Goal: Task Accomplishment & Management: Manage account settings

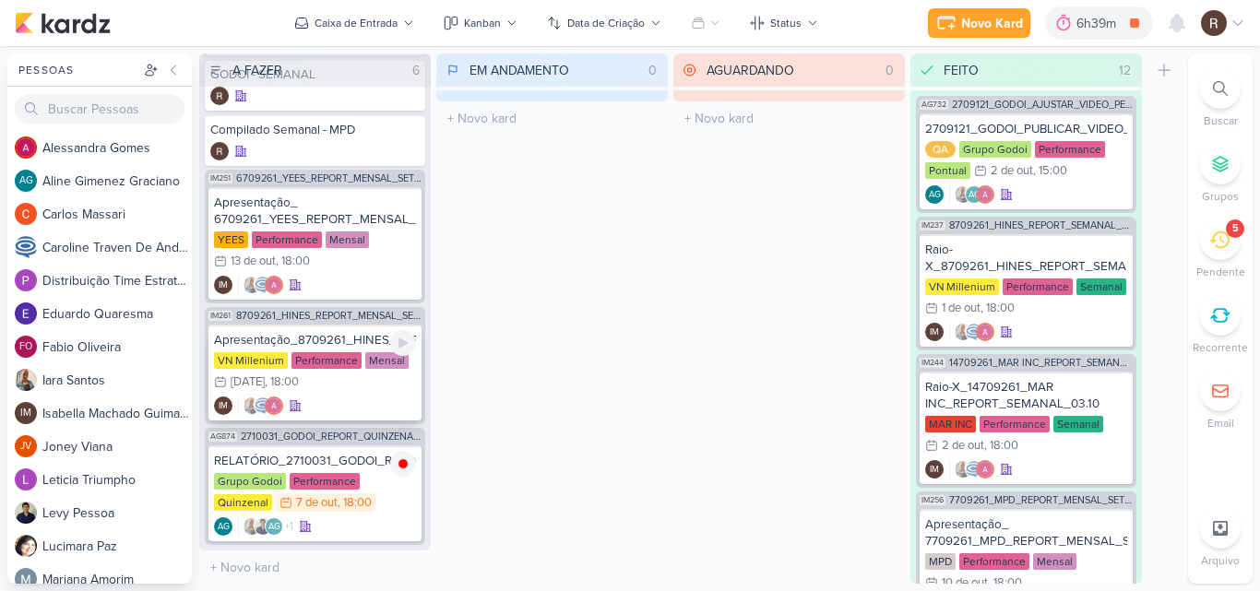
scroll to position [93, 0]
click at [1210, 237] on icon at bounding box center [1220, 240] width 20 height 20
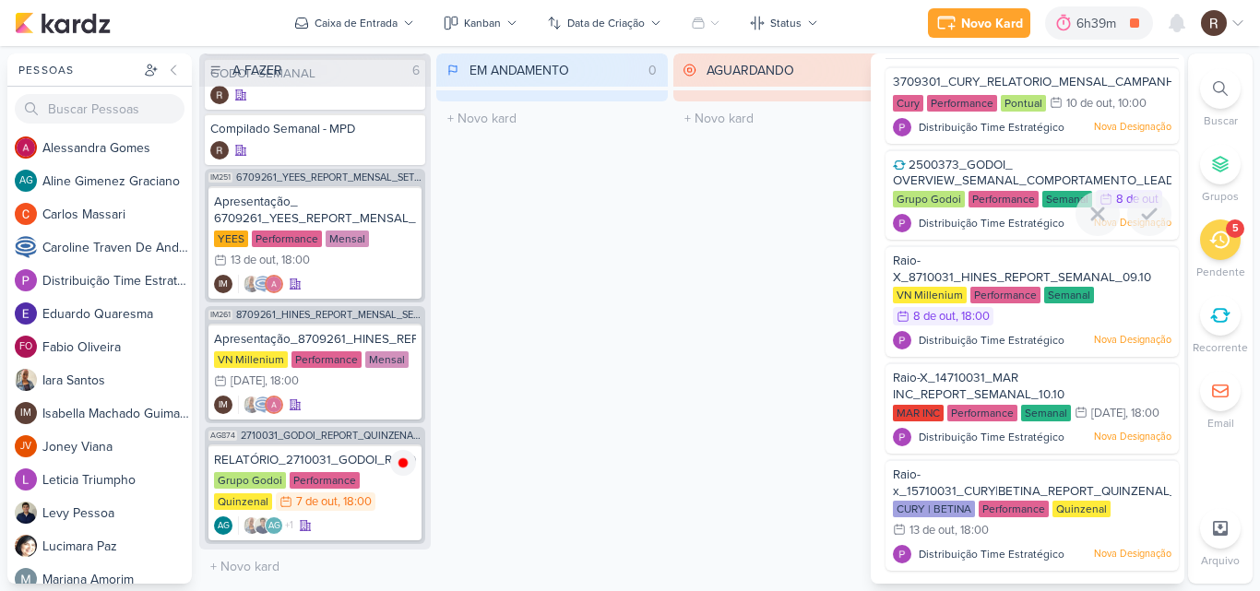
scroll to position [48, 0]
click at [329, 473] on div "Performance" at bounding box center [325, 480] width 70 height 17
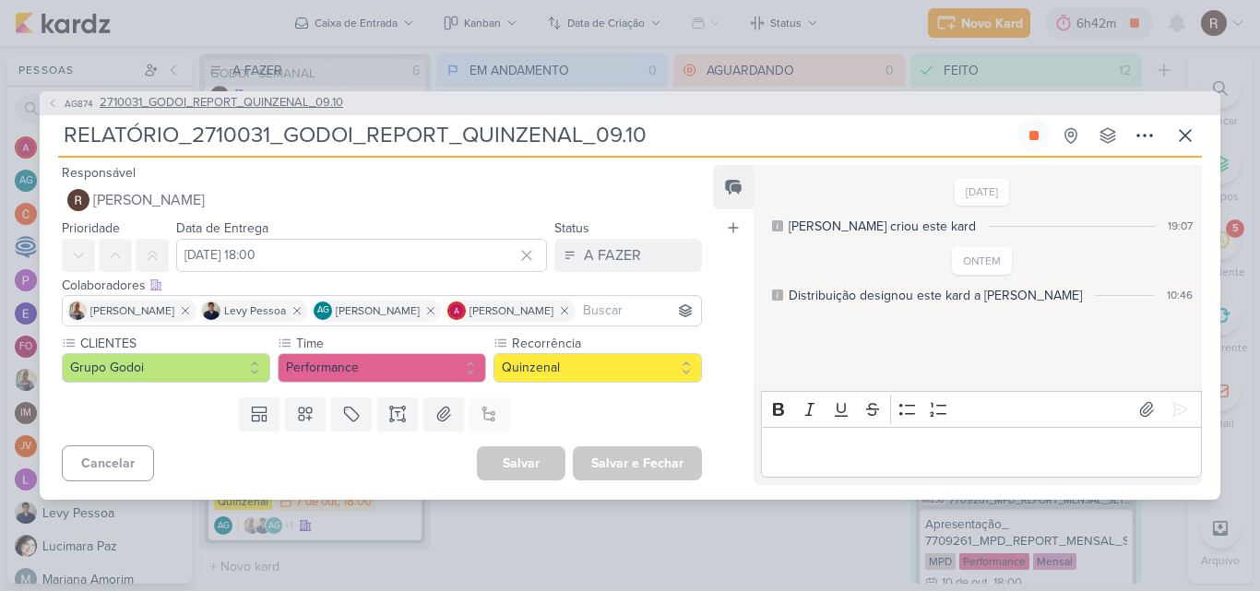
click at [329, 111] on span "2710031_GODOI_REPORT_QUINZENAL_09.10" at bounding box center [222, 103] width 244 height 18
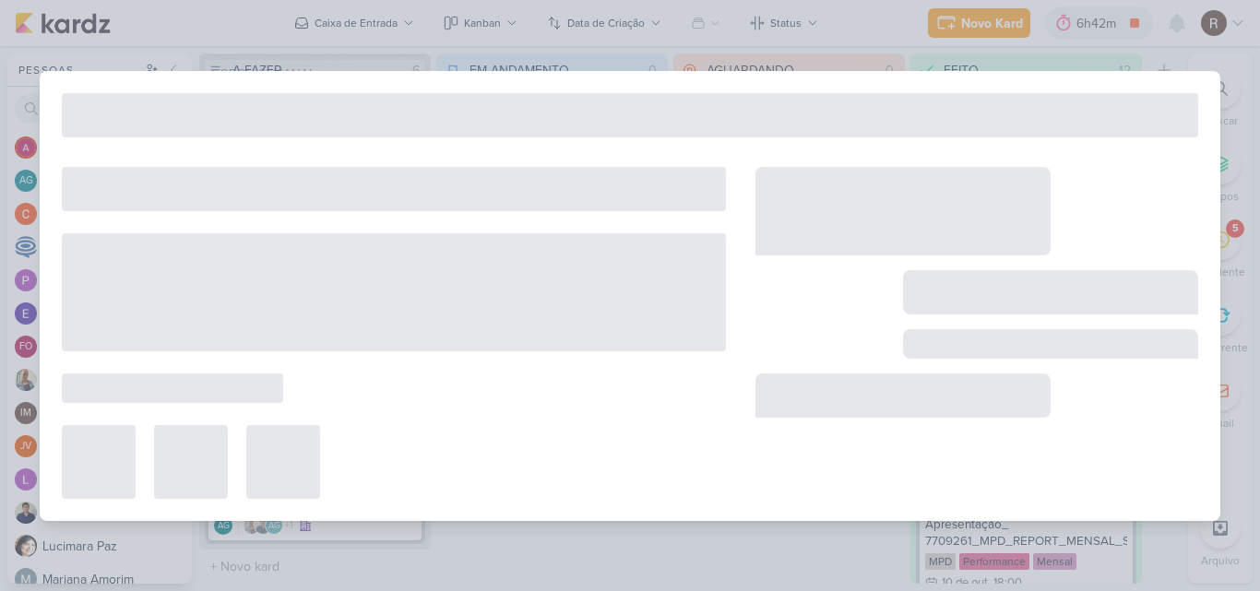
type input "2710031_GODOI_REPORT_QUINZENAL_09.10"
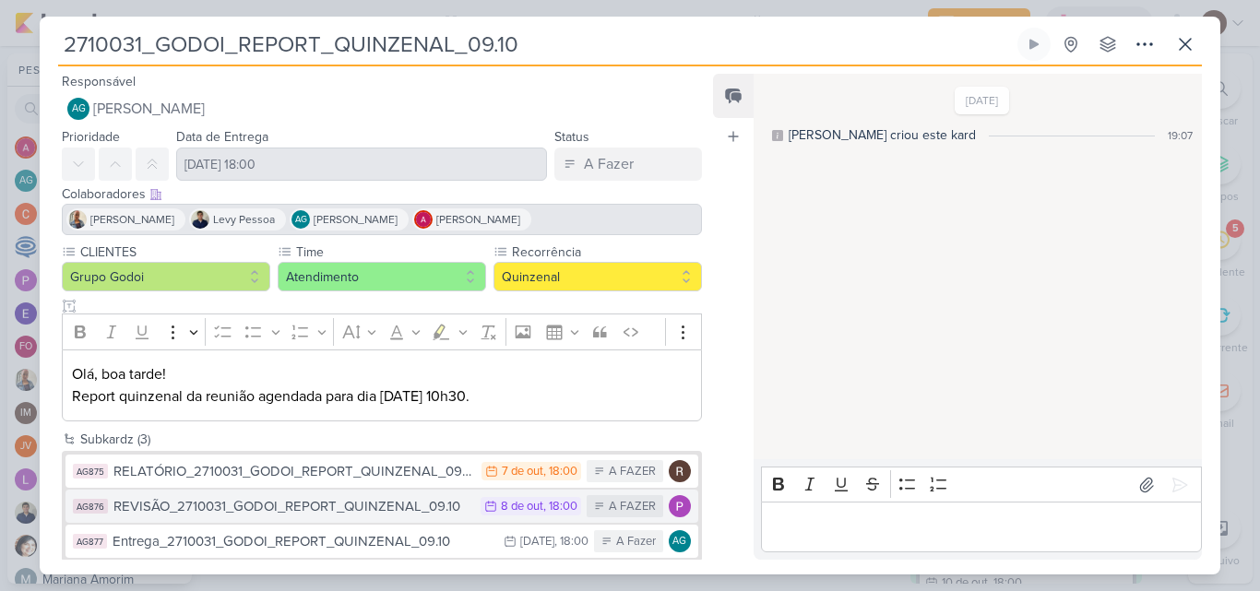
click at [671, 512] on img at bounding box center [680, 506] width 22 height 22
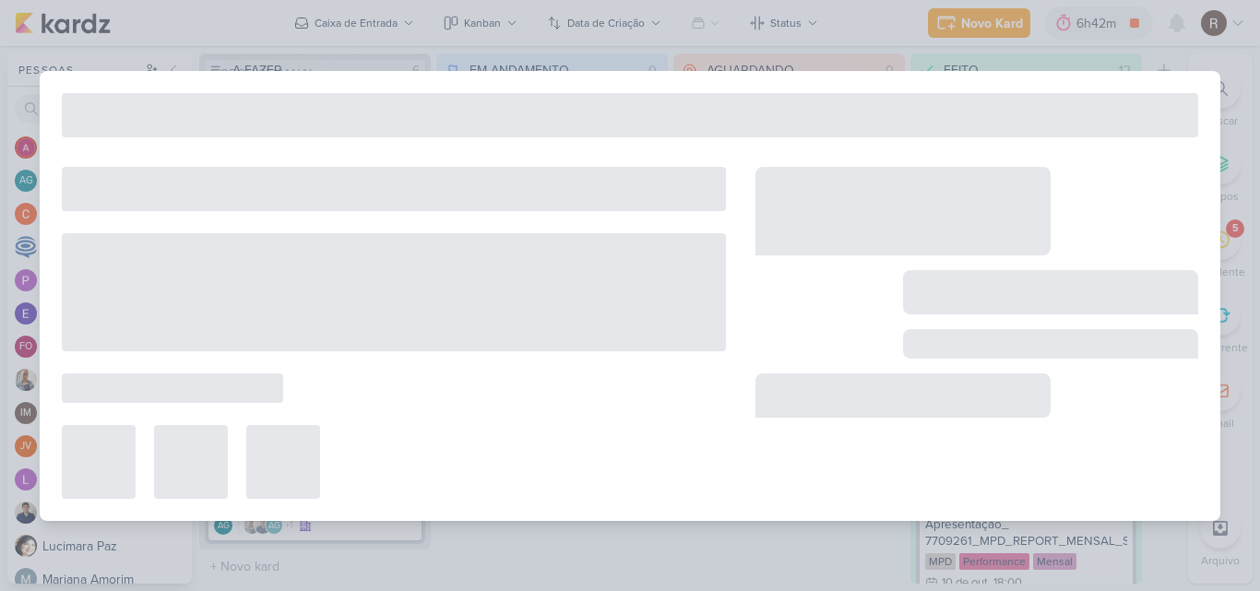
type input "REVISÃO_2710031_GODOI_REPORT_QUINZENAL_09.10"
type input "[DATE] 18:00"
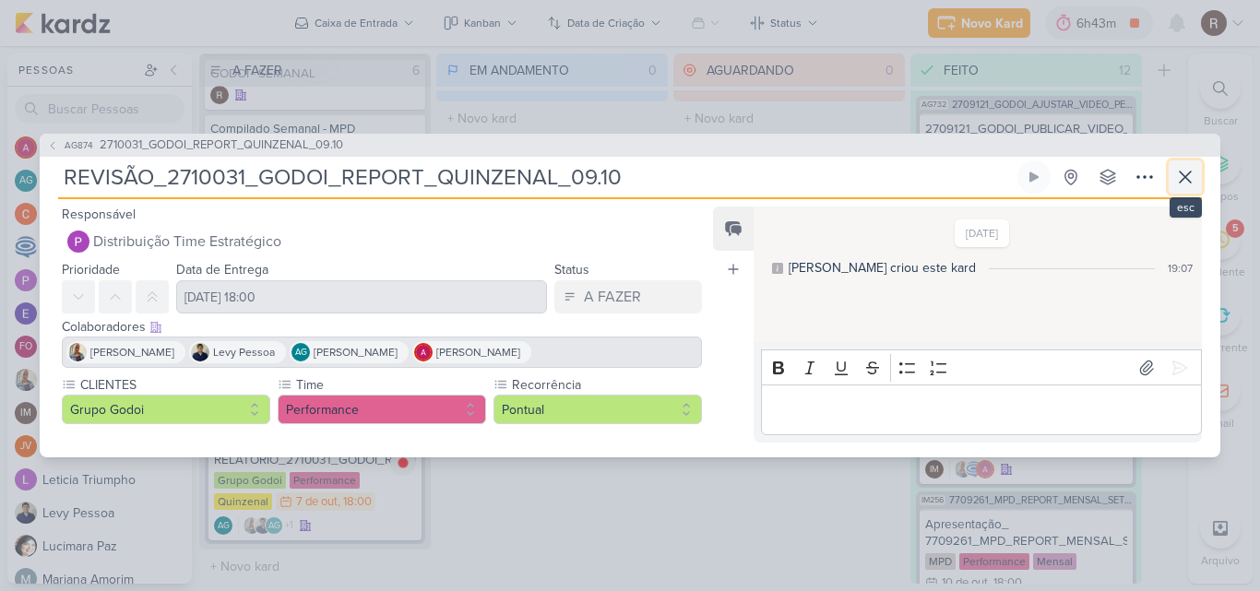
click at [1181, 183] on icon at bounding box center [1185, 177] width 11 height 11
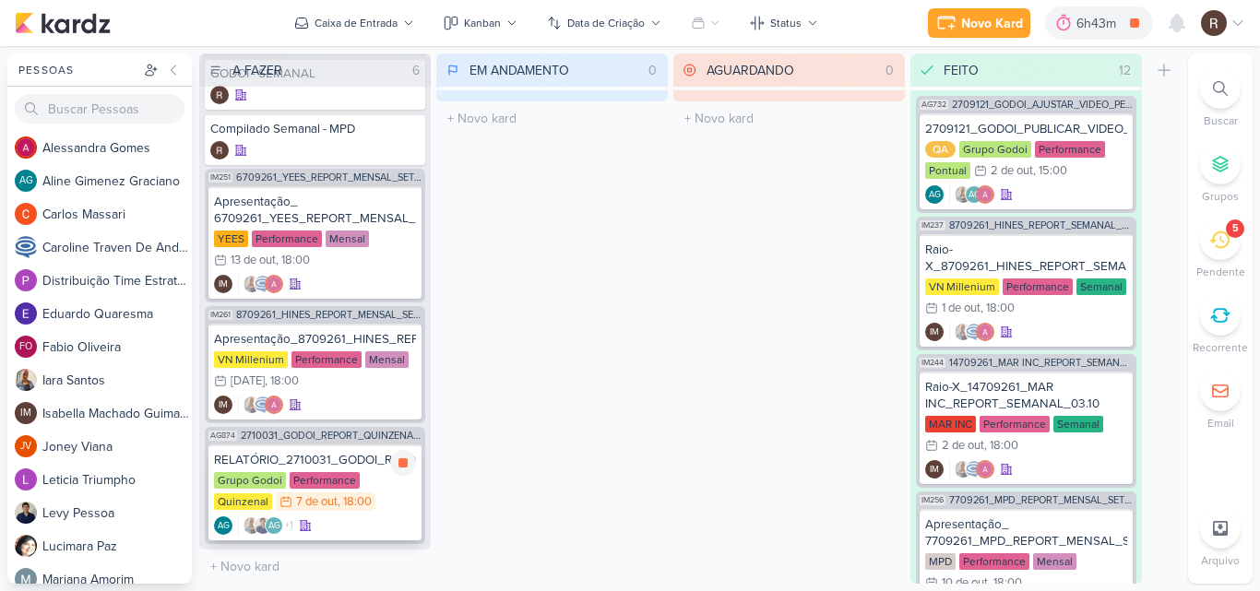
click at [329, 479] on div "Performance" at bounding box center [325, 480] width 70 height 17
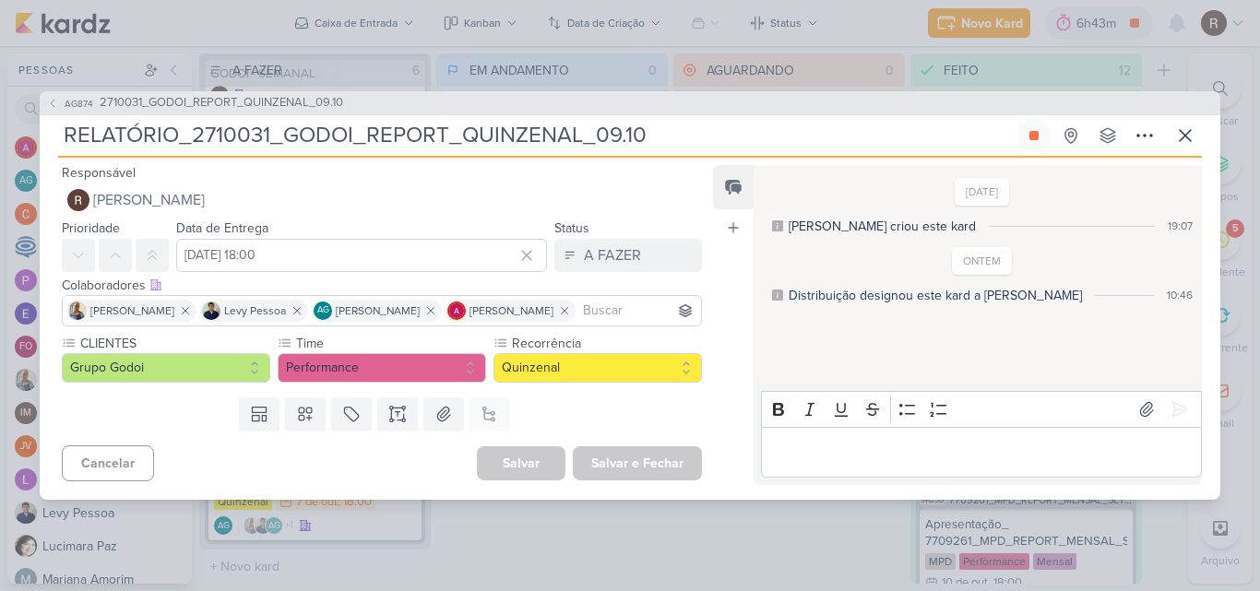
click at [812, 460] on p "Editor editing area: main" at bounding box center [981, 452] width 422 height 22
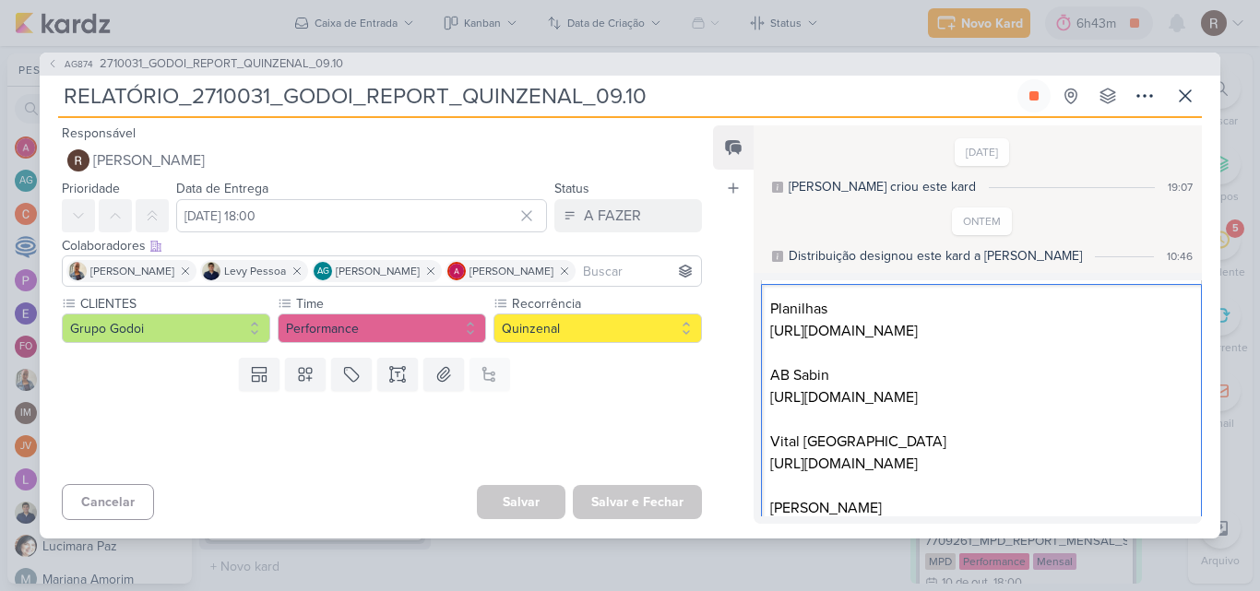
scroll to position [0, 0]
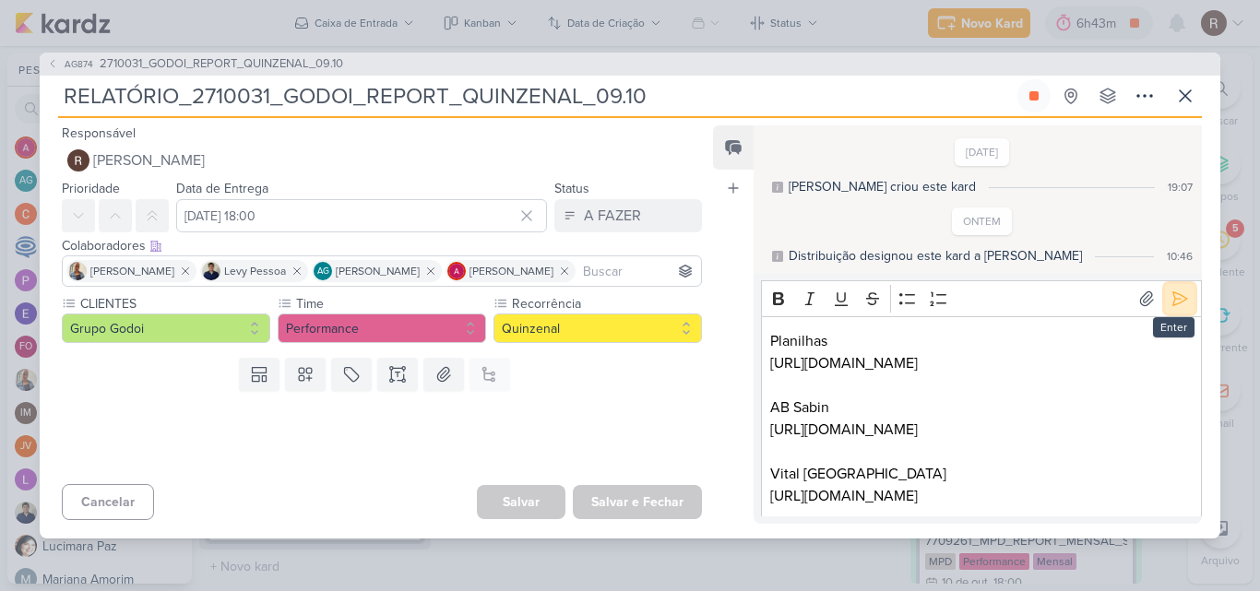
click at [1183, 304] on button at bounding box center [1180, 299] width 30 height 30
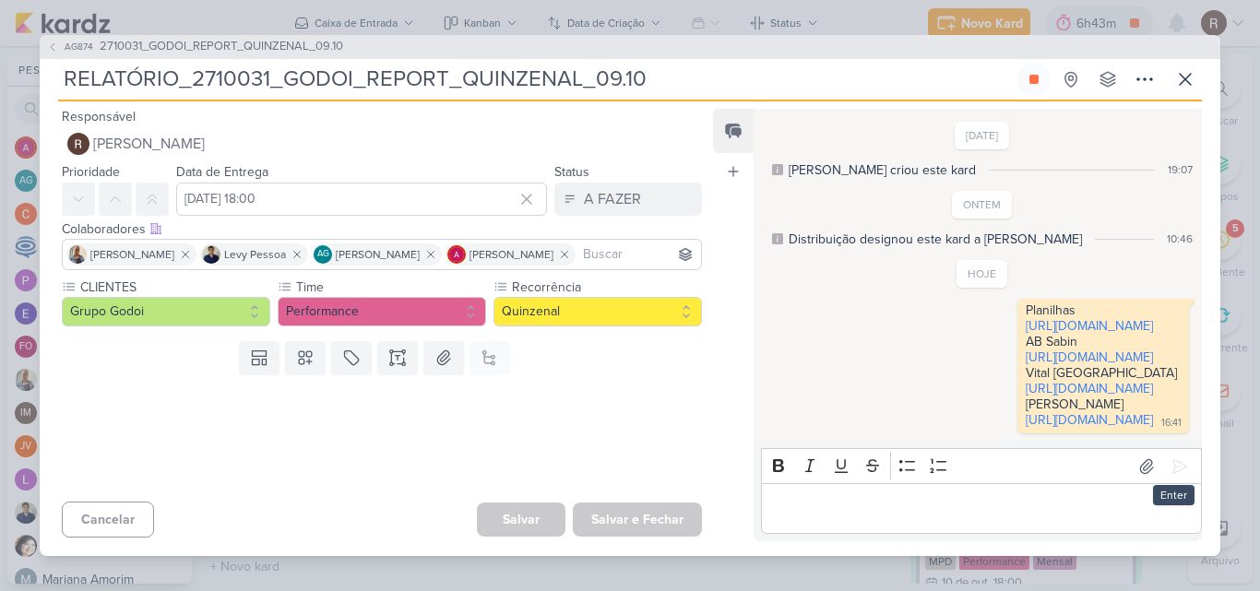
scroll to position [6, 0]
click at [601, 188] on div "A FAZER" at bounding box center [612, 199] width 57 height 22
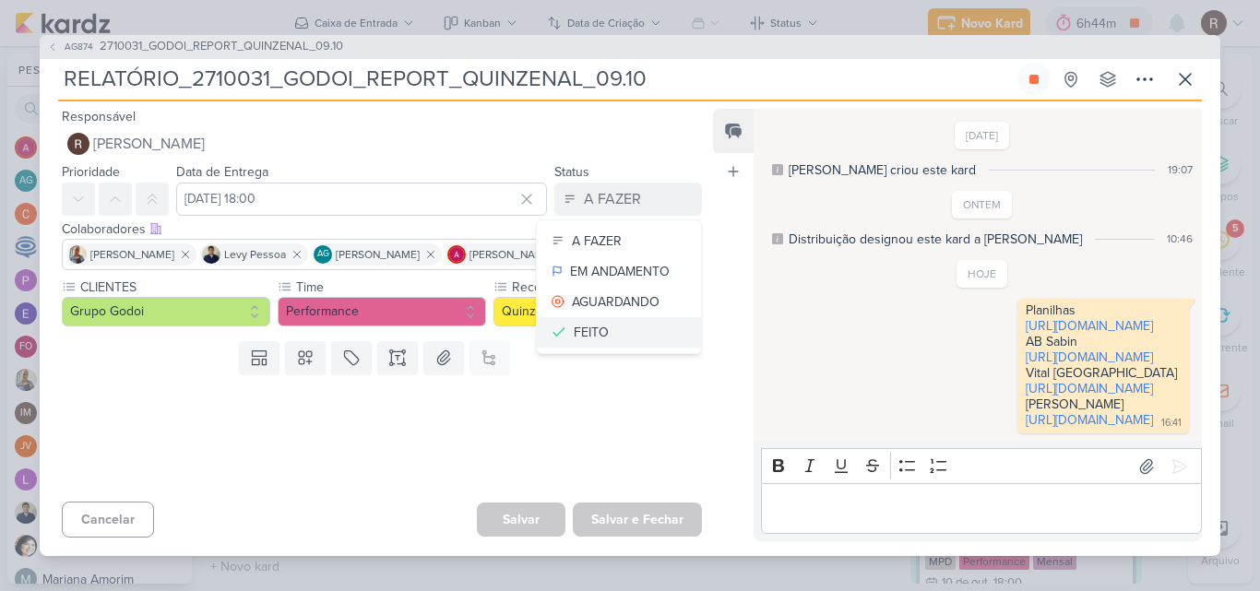
click at [590, 323] on div "FEITO" at bounding box center [591, 332] width 35 height 19
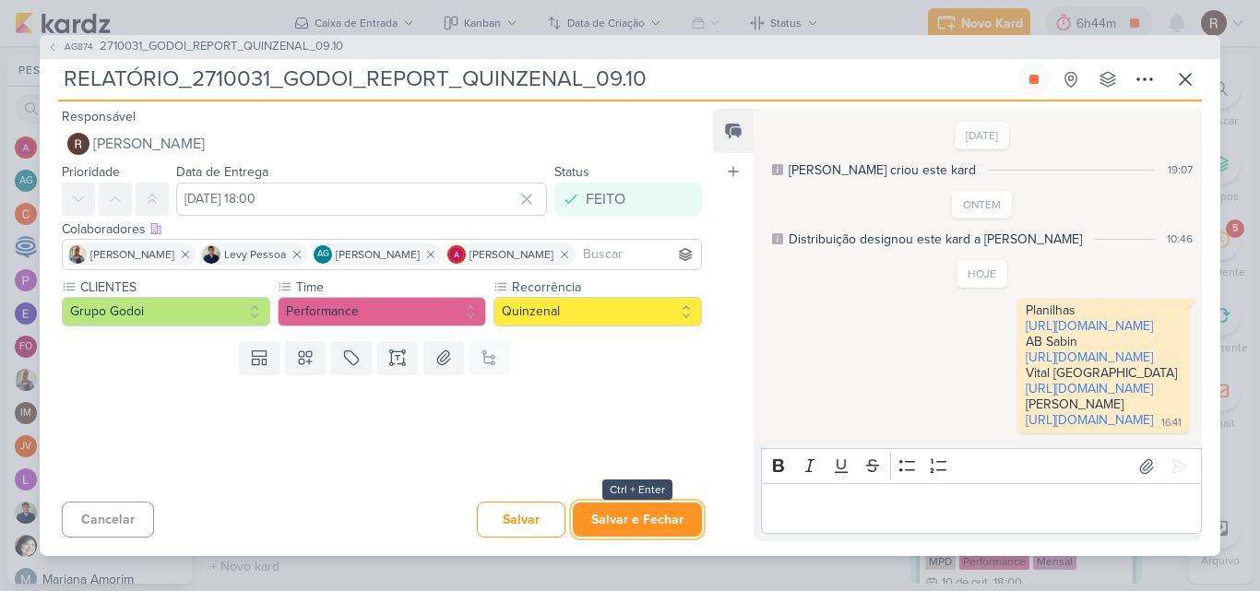
click at [652, 521] on button "Salvar e Fechar" at bounding box center [637, 520] width 129 height 34
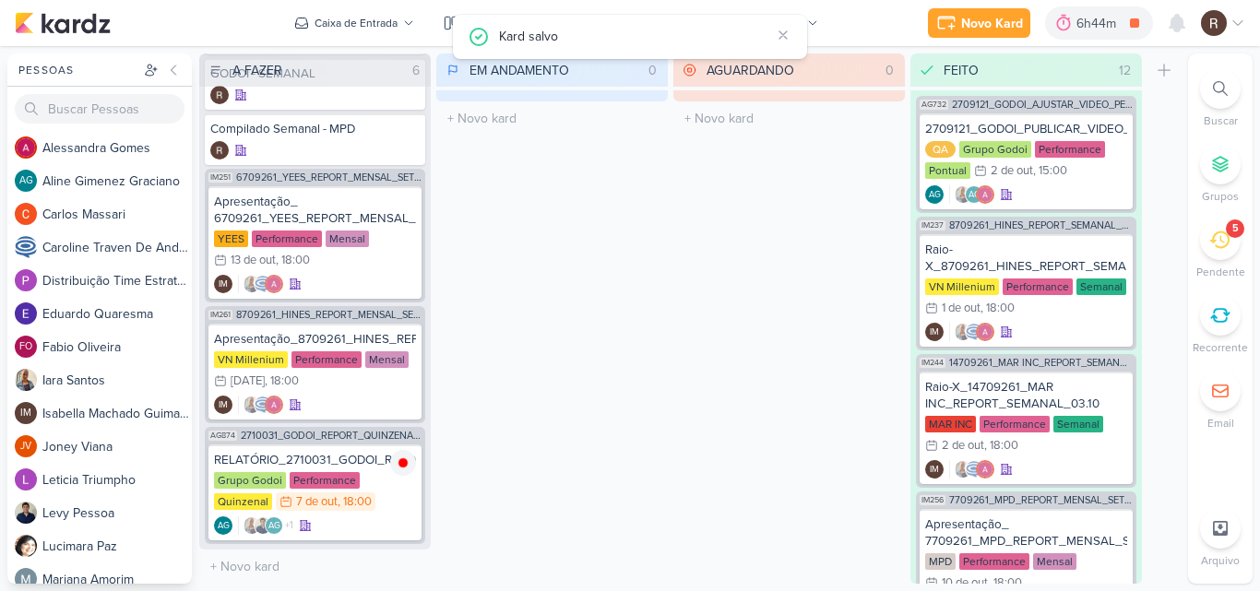
scroll to position [0, 0]
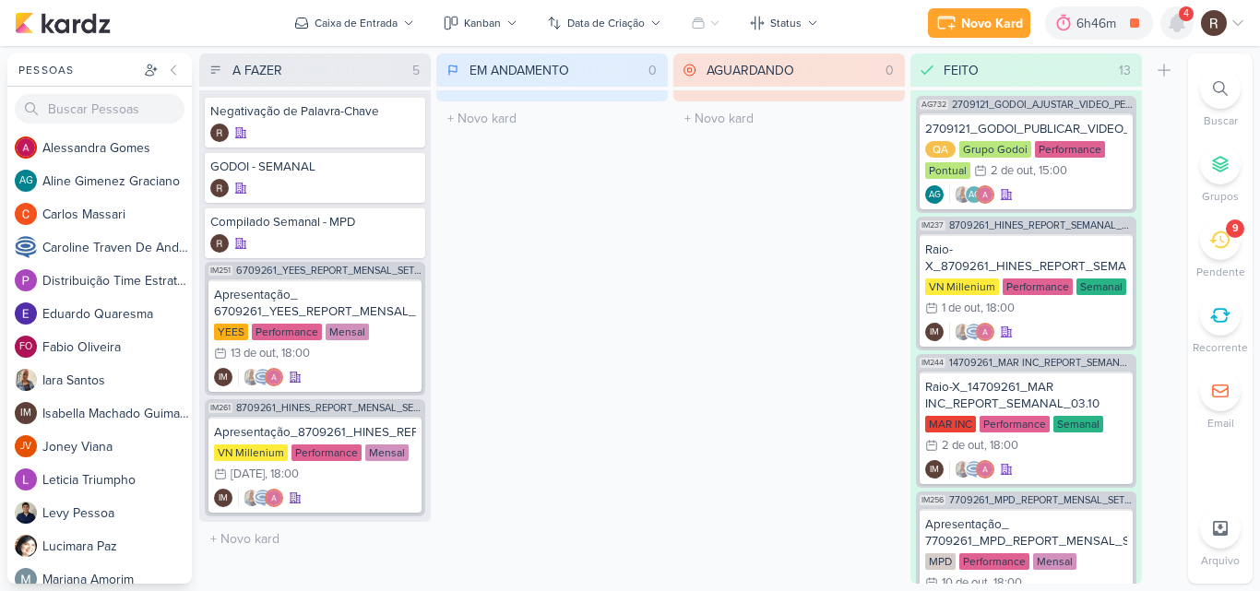
click at [1181, 25] on icon at bounding box center [1177, 23] width 15 height 17
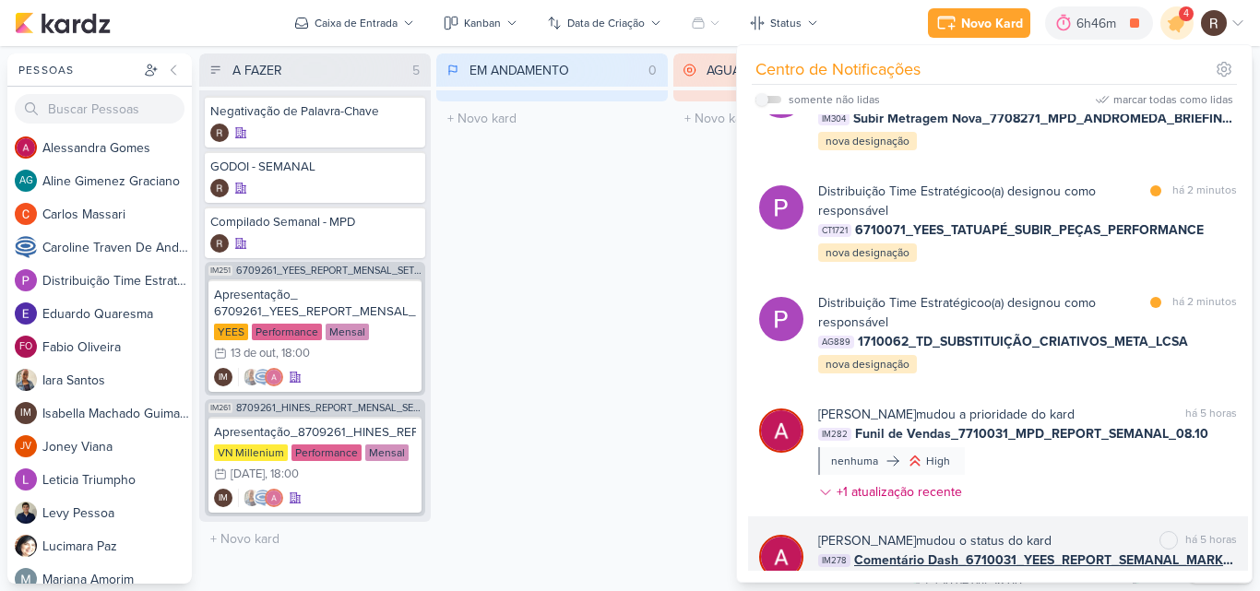
scroll to position [185, 0]
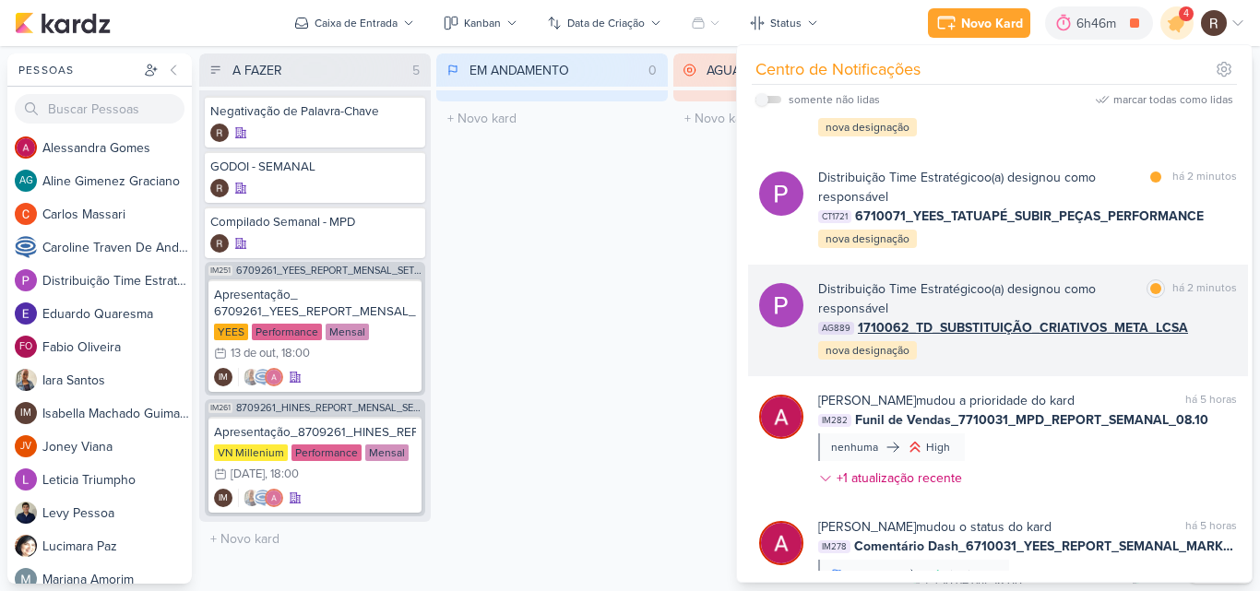
click at [1028, 297] on div "Distribuição Time Estratégico o(a) designou como responsável" at bounding box center [978, 299] width 321 height 39
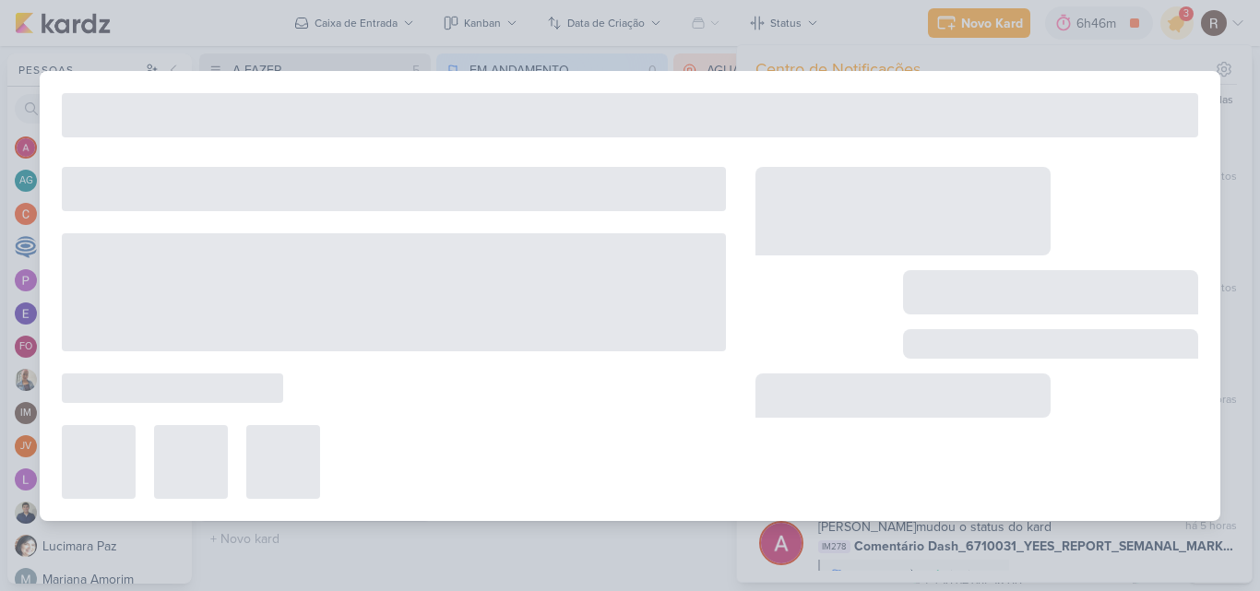
type input "1710062_TD_SUBSTITUIÇÃO_CRIATIVOS_META_LCSA"
type input "[DATE] 18:00"
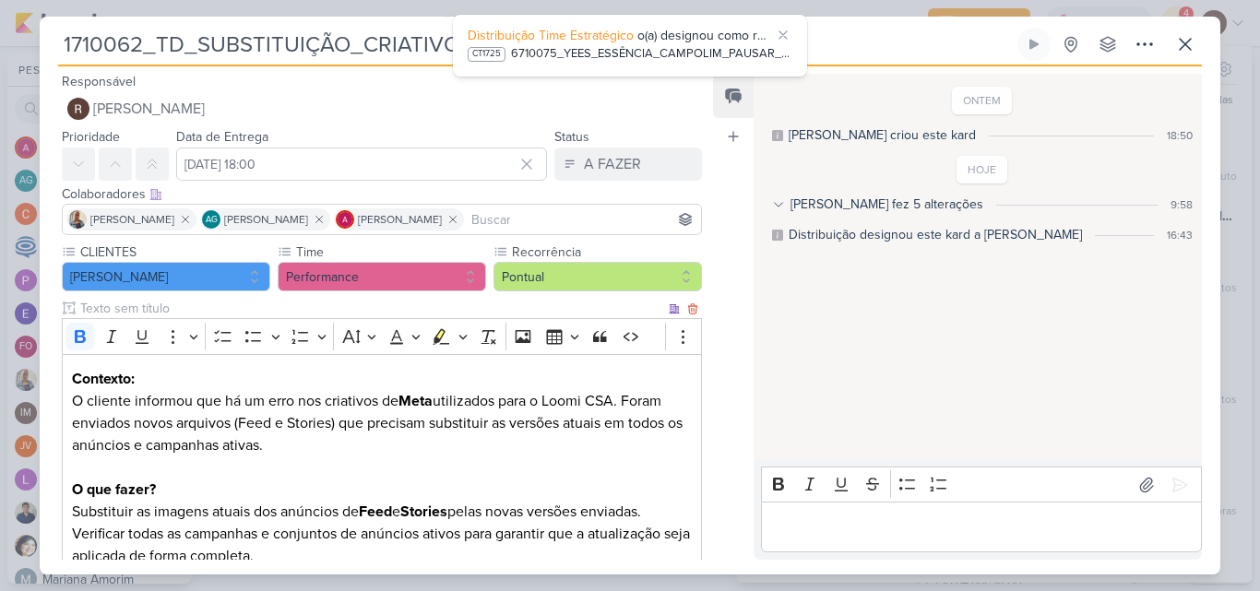
scroll to position [92, 0]
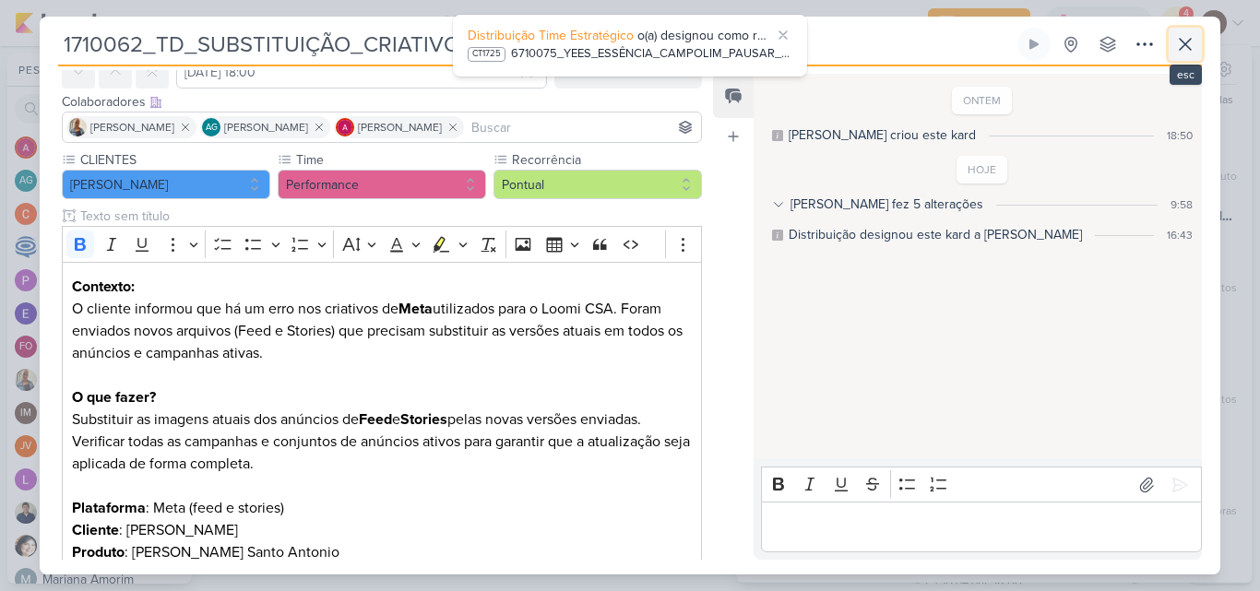
click at [1195, 42] on icon at bounding box center [1185, 44] width 22 height 22
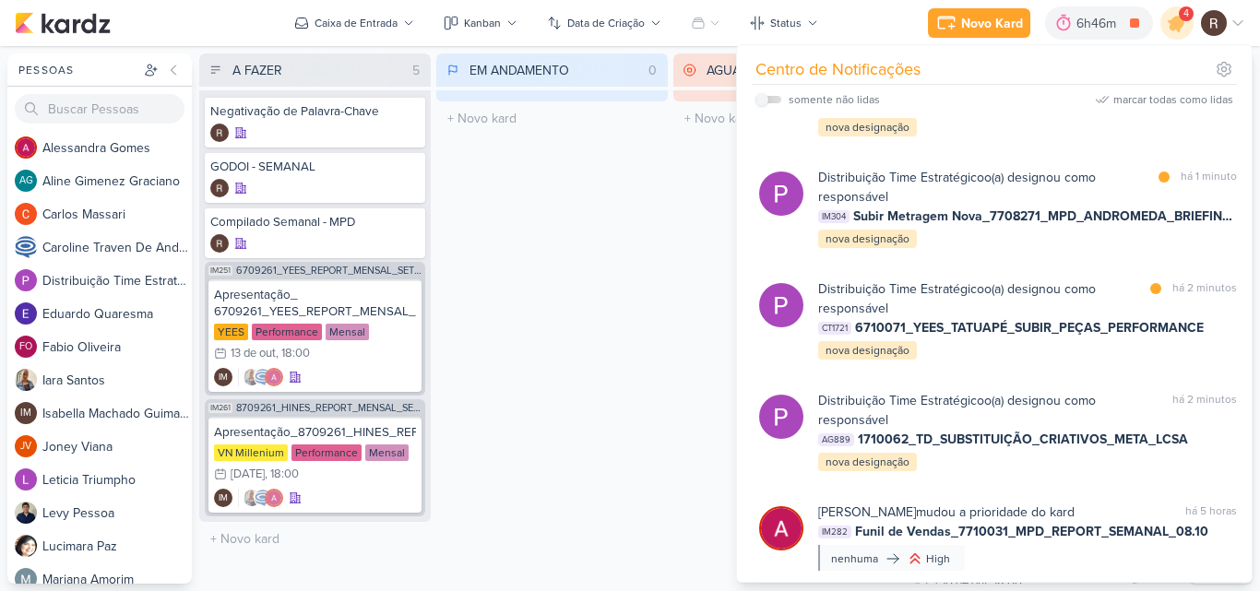
click at [666, 257] on div "EM ANDAMENTO 0 Mover Para Esquerda Mover Para Direita [GEOGRAPHIC_DATA] O títul…" at bounding box center [552, 319] width 232 height 531
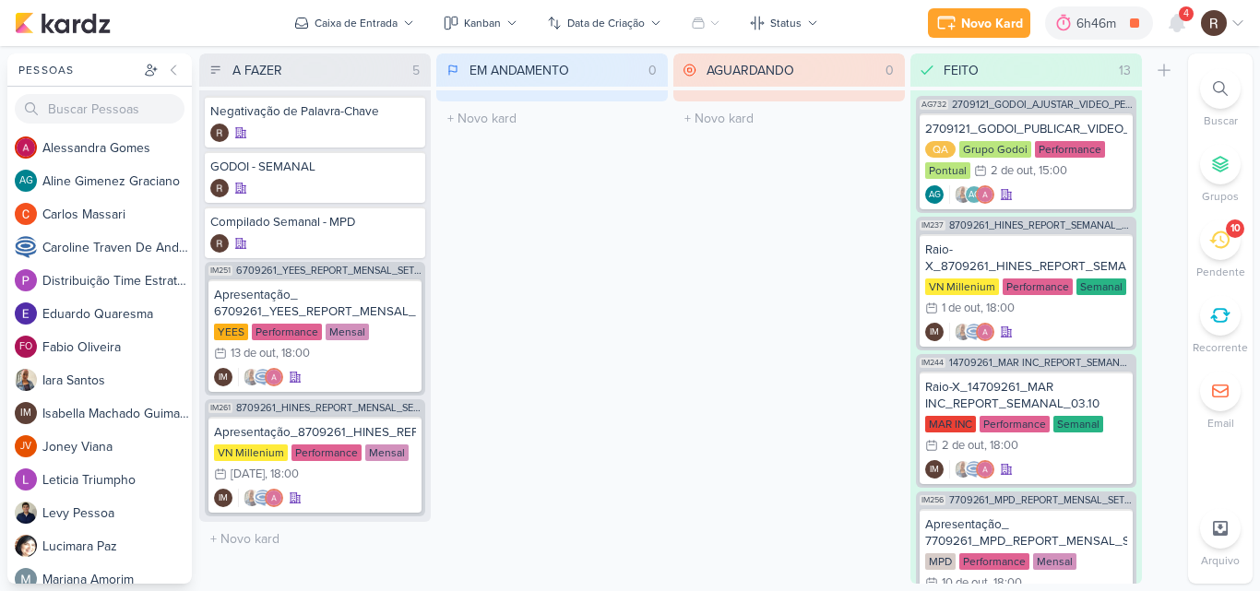
click at [1205, 244] on div "10" at bounding box center [1220, 240] width 41 height 41
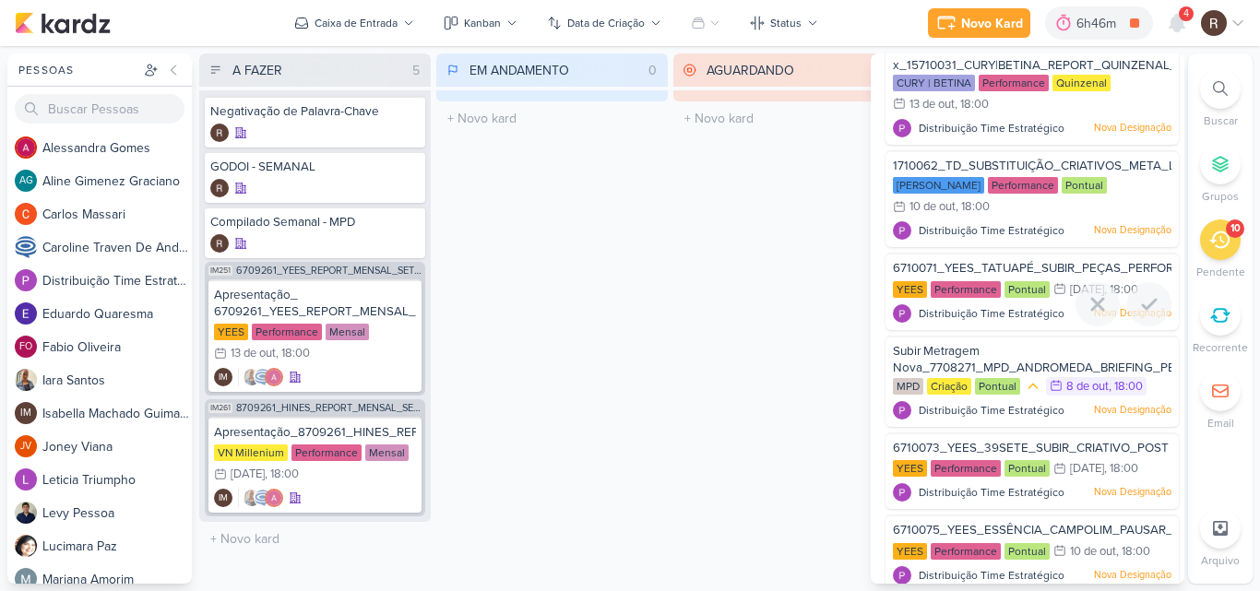
scroll to position [495, 0]
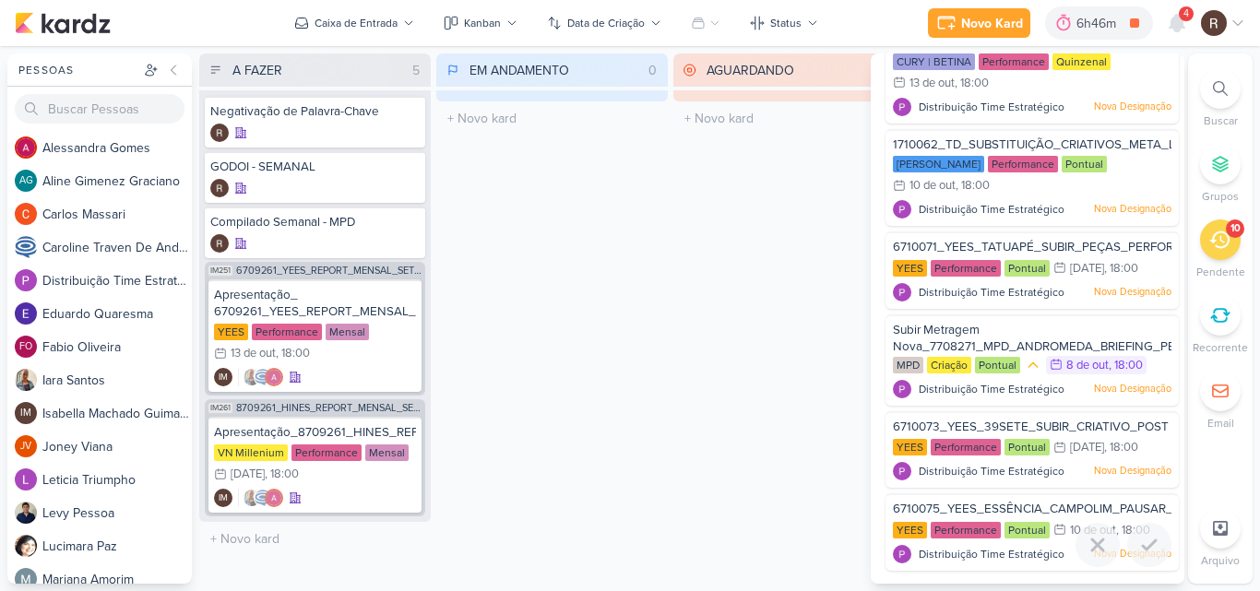
click at [1031, 507] on span "6710075_YEES_ESSÊNCIA_CAMPOLIM_PAUSAR_CRIATIVOS_ANTIGOS" at bounding box center [1094, 509] width 402 height 15
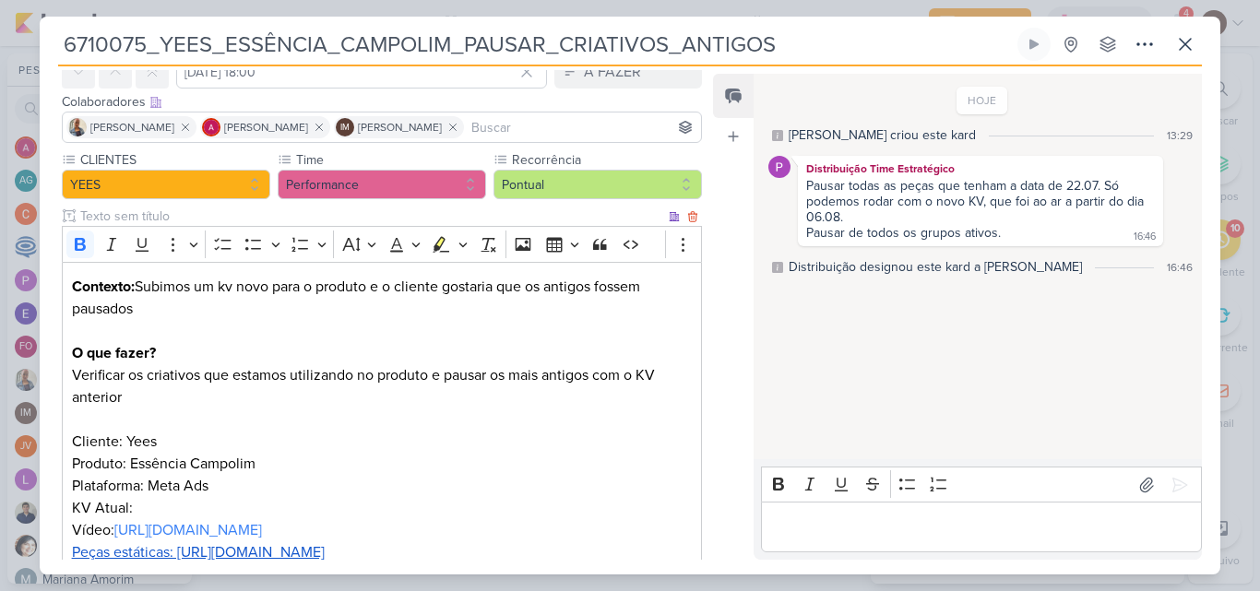
scroll to position [185, 0]
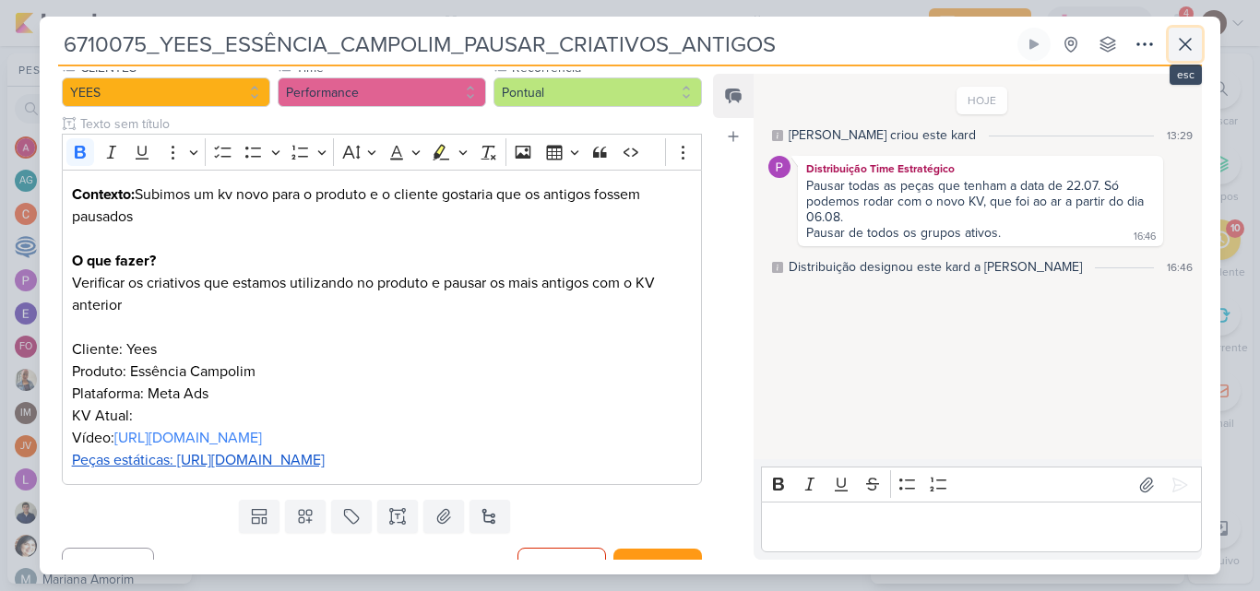
click at [1187, 41] on icon at bounding box center [1185, 44] width 22 height 22
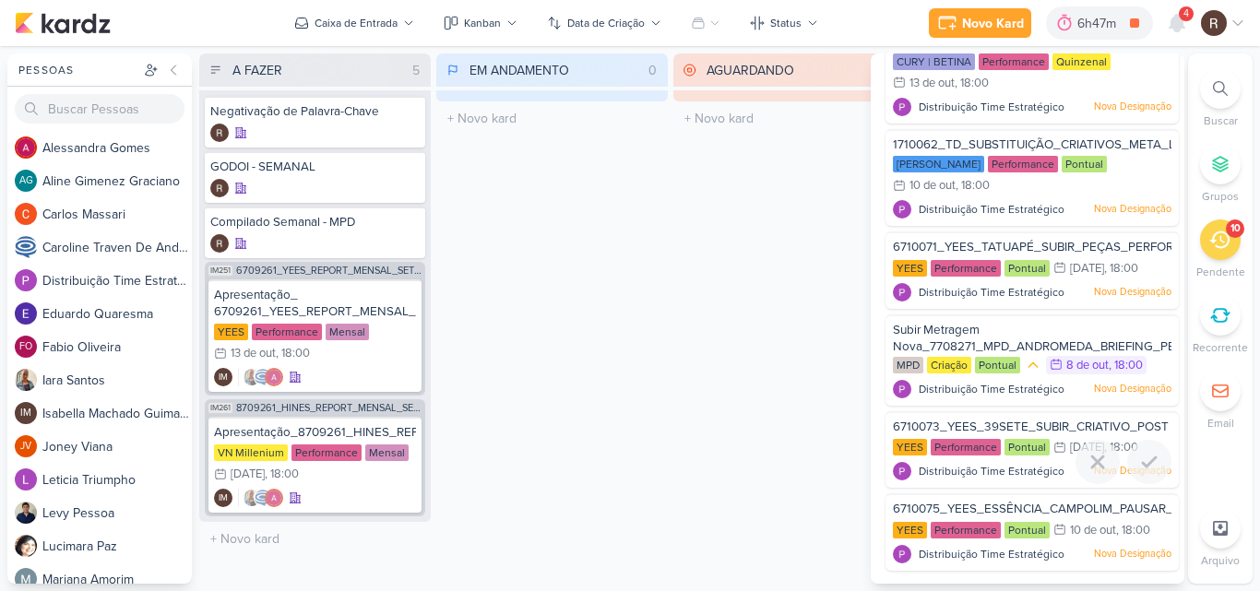
click at [981, 440] on div "Performance" at bounding box center [966, 447] width 70 height 17
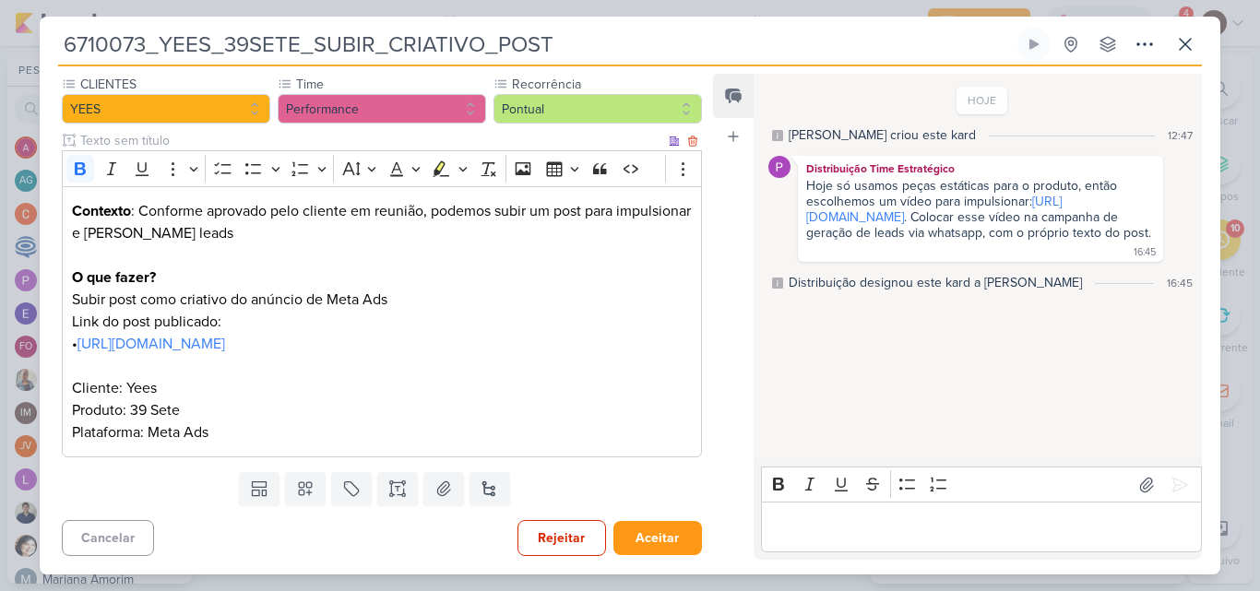
scroll to position [190, 0]
click at [1190, 46] on icon at bounding box center [1185, 44] width 22 height 22
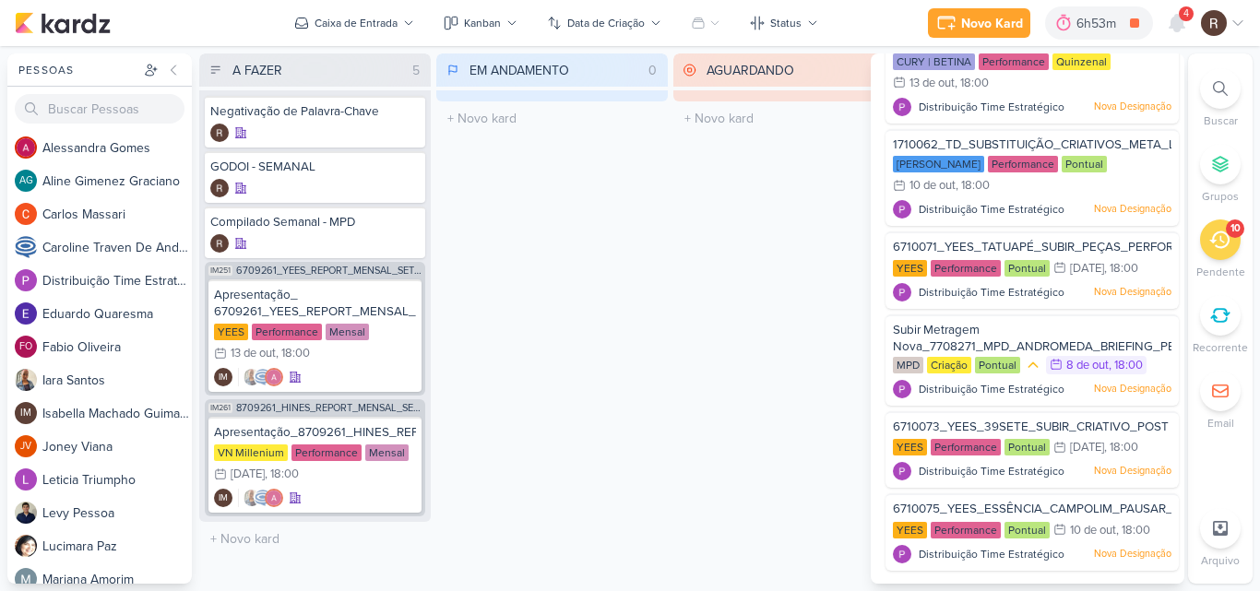
click at [668, 279] on div "A FAZER 5 Mover Para Esquerda Mover Para Direita [GEOGRAPHIC_DATA] Negativação …" at bounding box center [690, 319] width 982 height 531
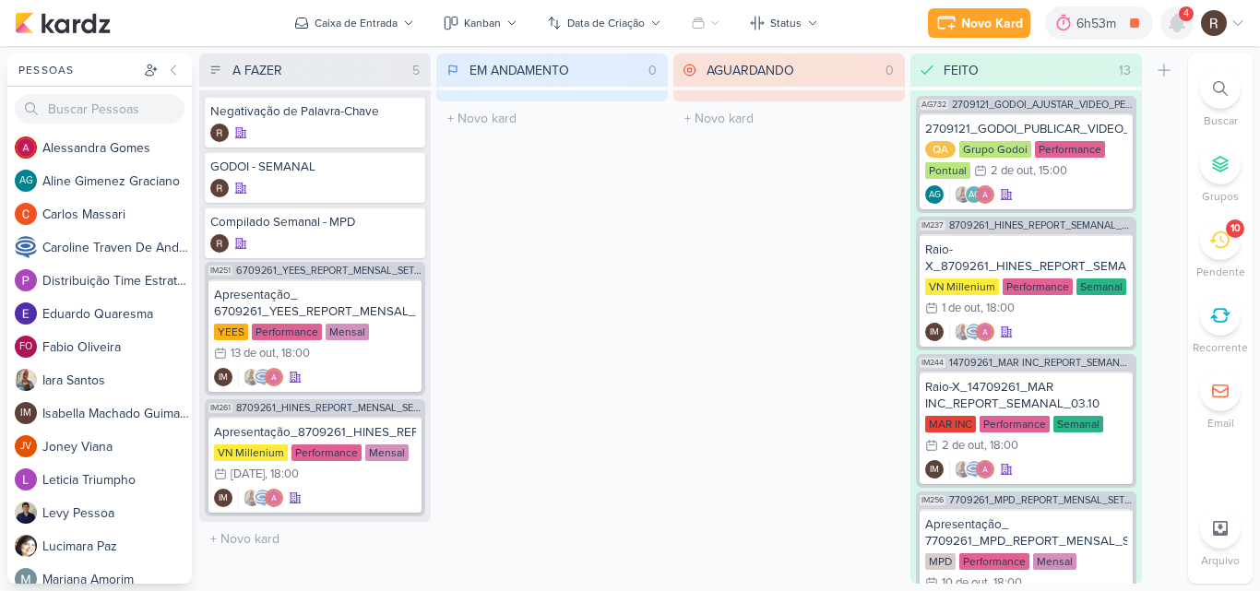
click at [1170, 25] on icon at bounding box center [1177, 23] width 22 height 22
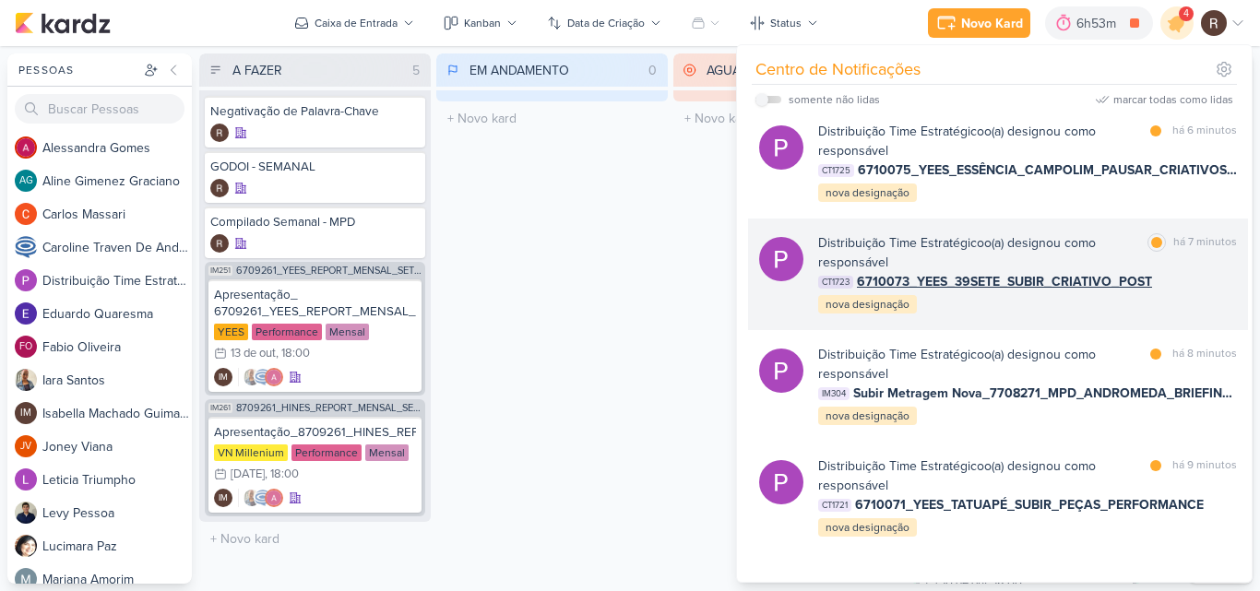
scroll to position [0, 0]
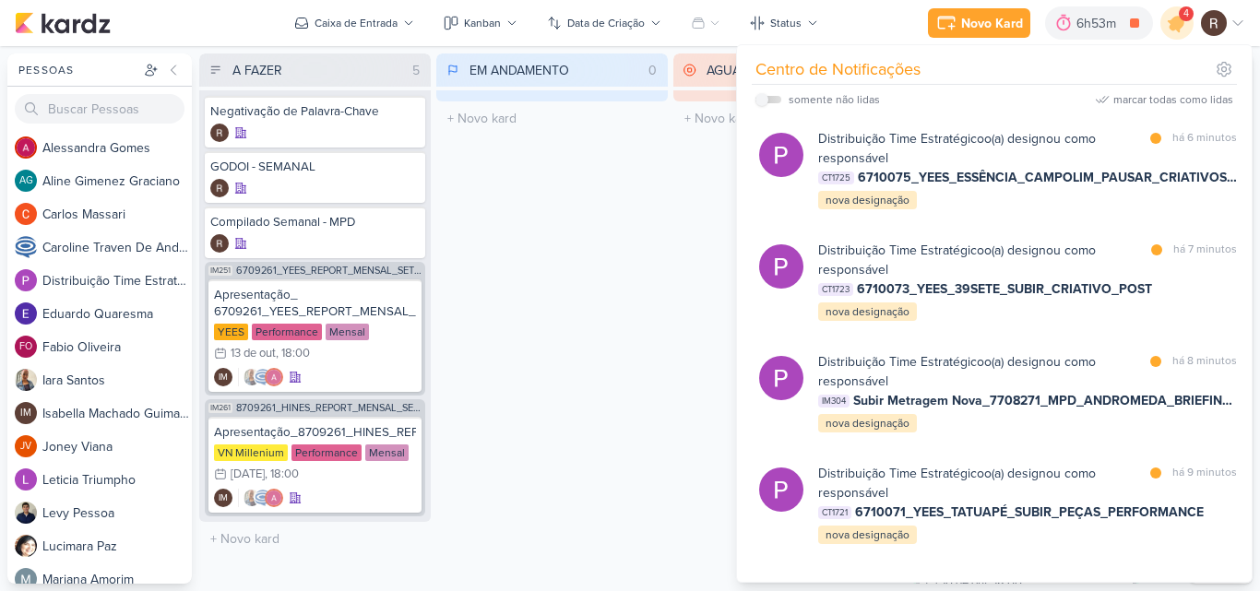
click at [668, 262] on div "A FAZER 5 Mover Para Esquerda Mover Para Direita [GEOGRAPHIC_DATA] Negativação …" at bounding box center [690, 319] width 982 height 531
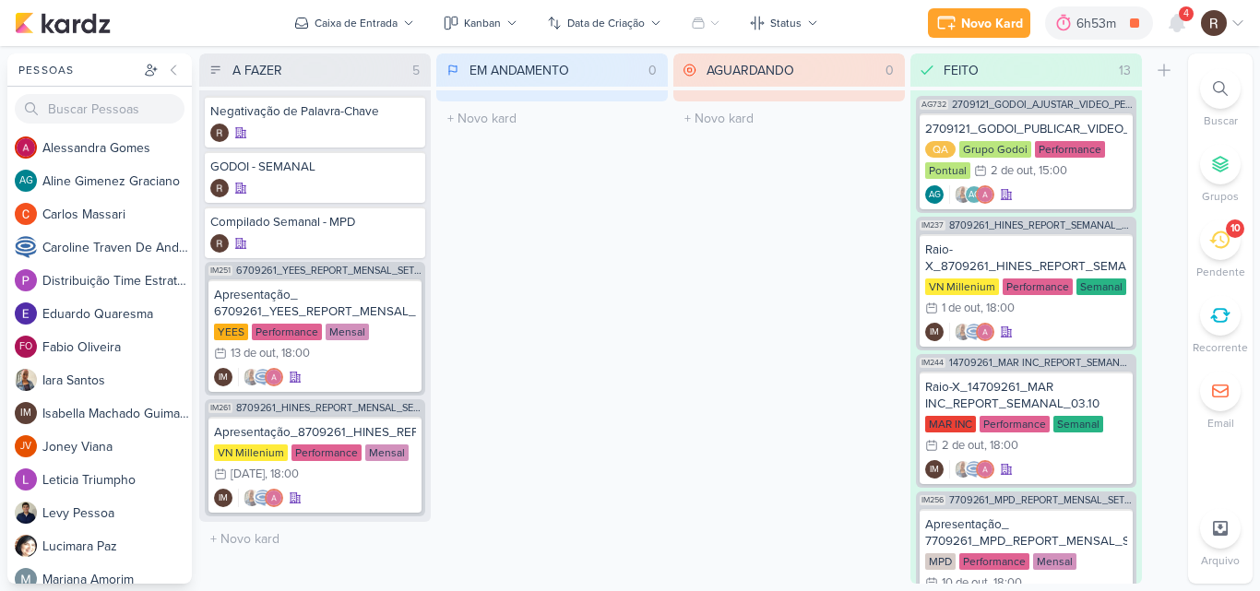
click at [1215, 245] on icon at bounding box center [1220, 240] width 20 height 20
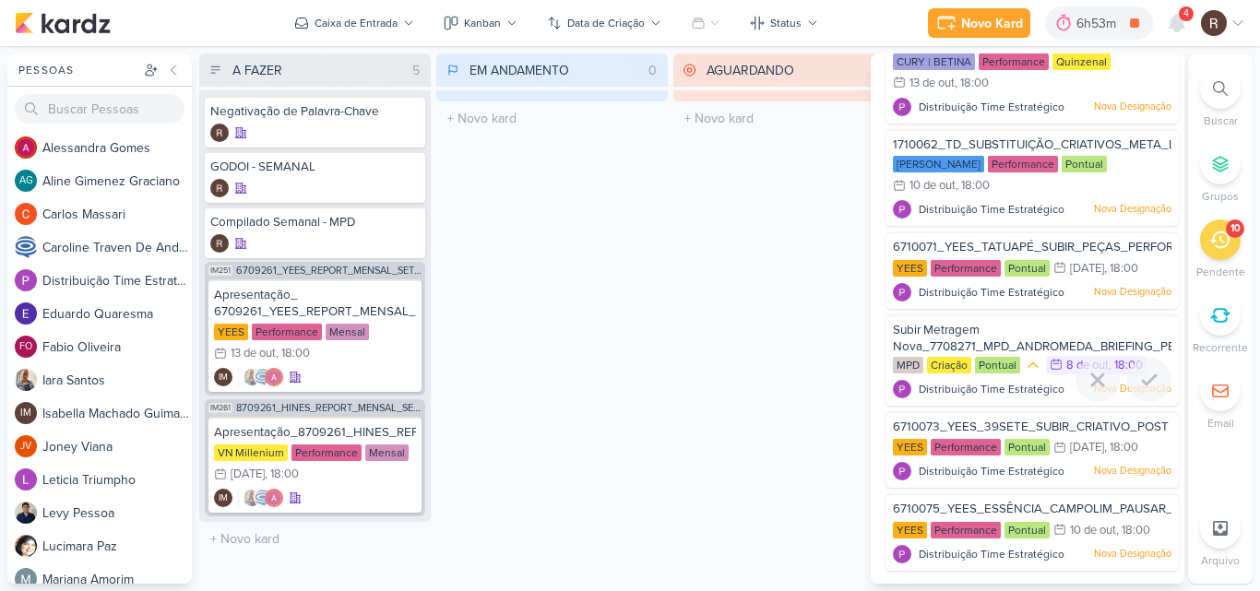
click at [986, 343] on span "Subir Metragem Nova_7708271_MPD_ANDROMEDA_BRIEFING_PEÇAS_NOVO_KV_LANÇAMENTO" at bounding box center [1125, 338] width 464 height 31
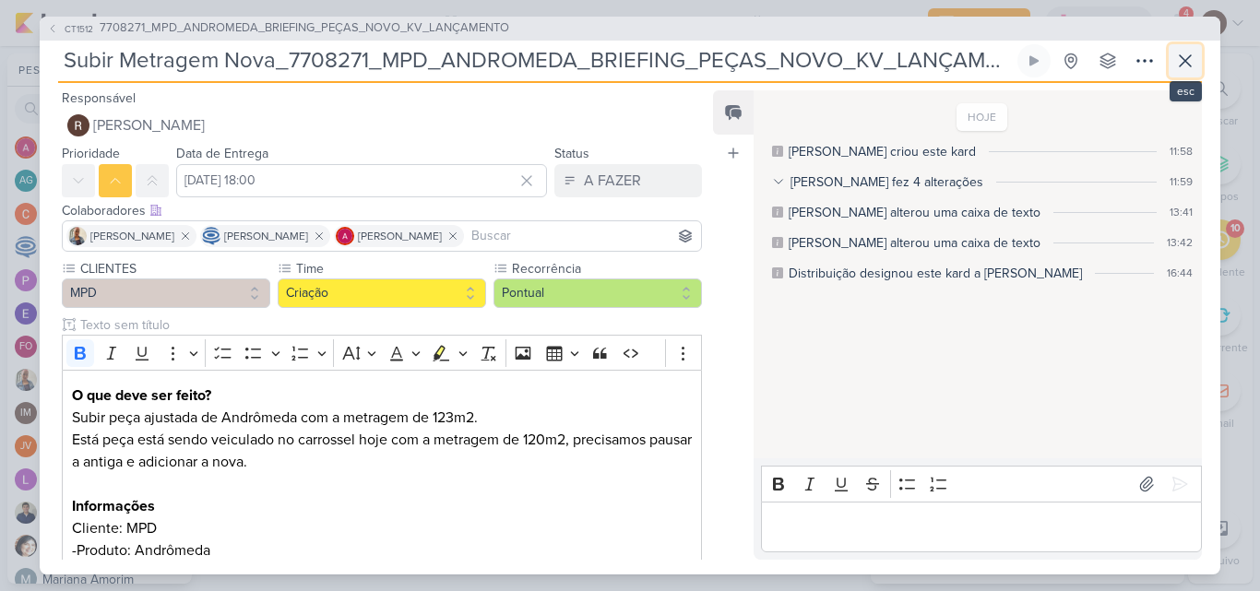
click at [1183, 69] on icon at bounding box center [1185, 61] width 22 height 22
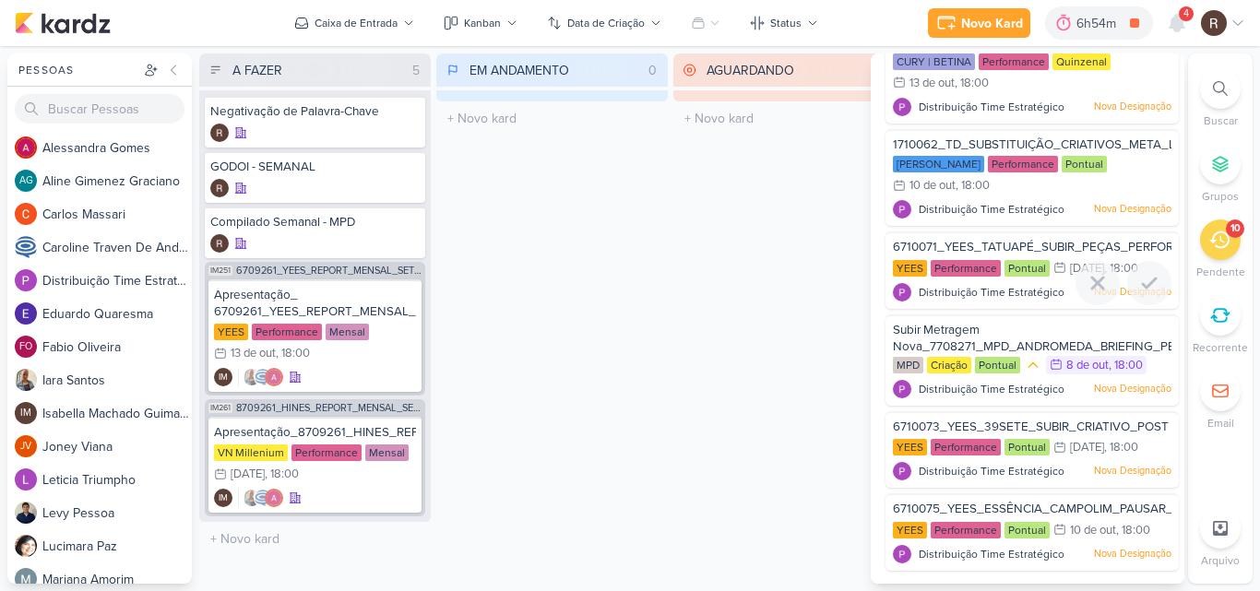
scroll to position [495, 0]
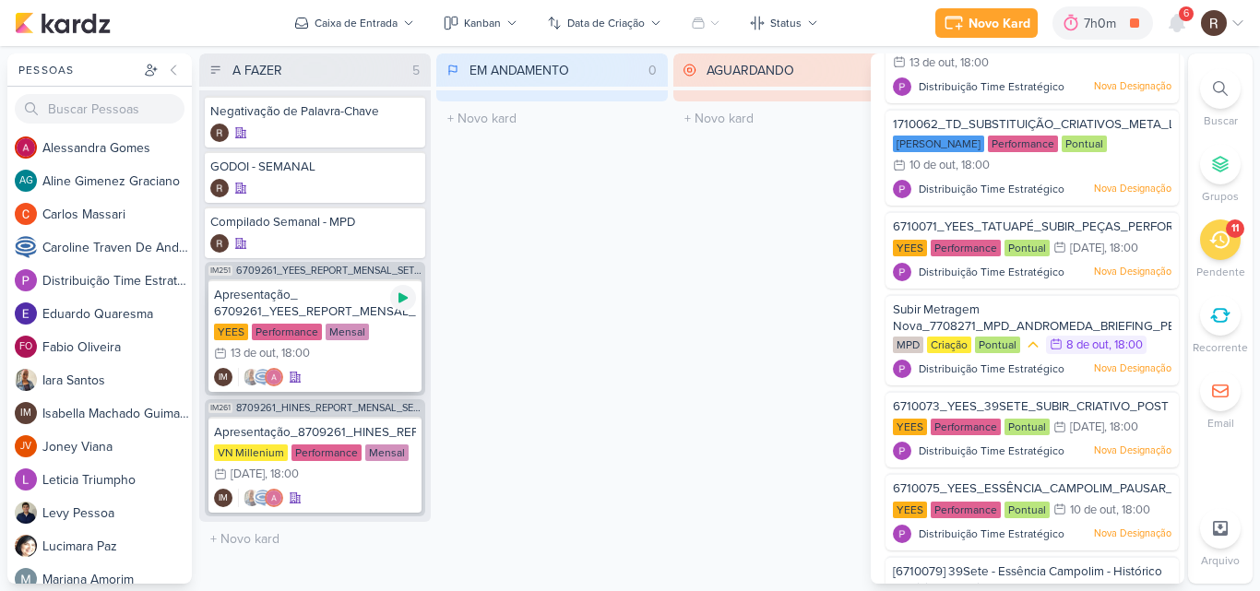
click at [406, 300] on icon at bounding box center [403, 298] width 15 height 15
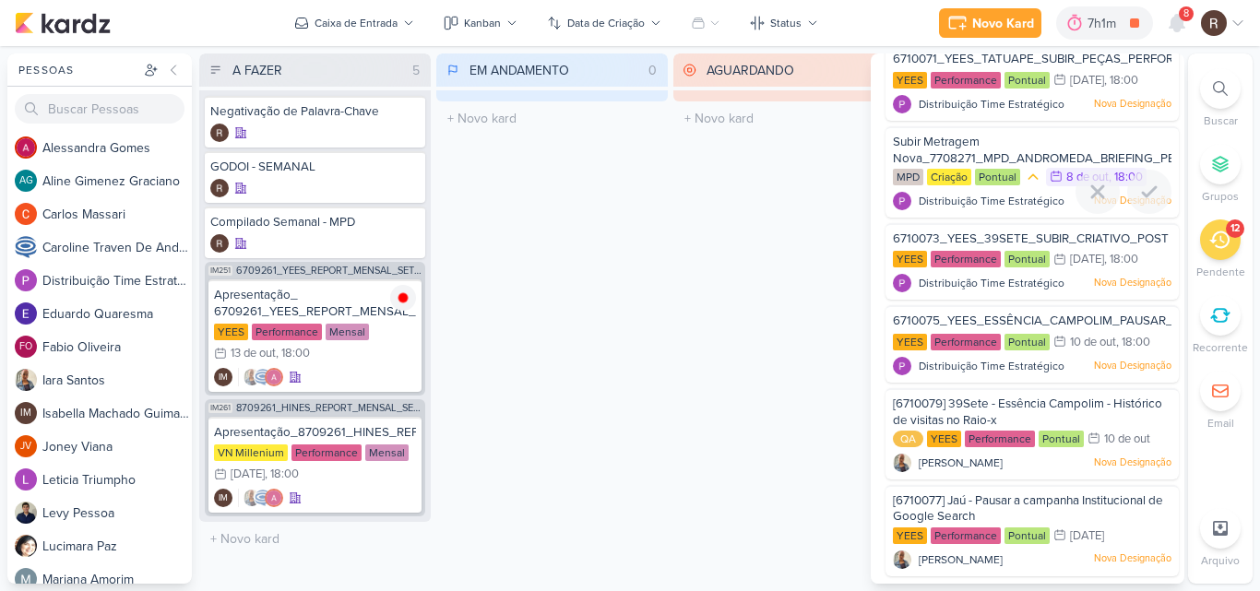
scroll to position [689, 0]
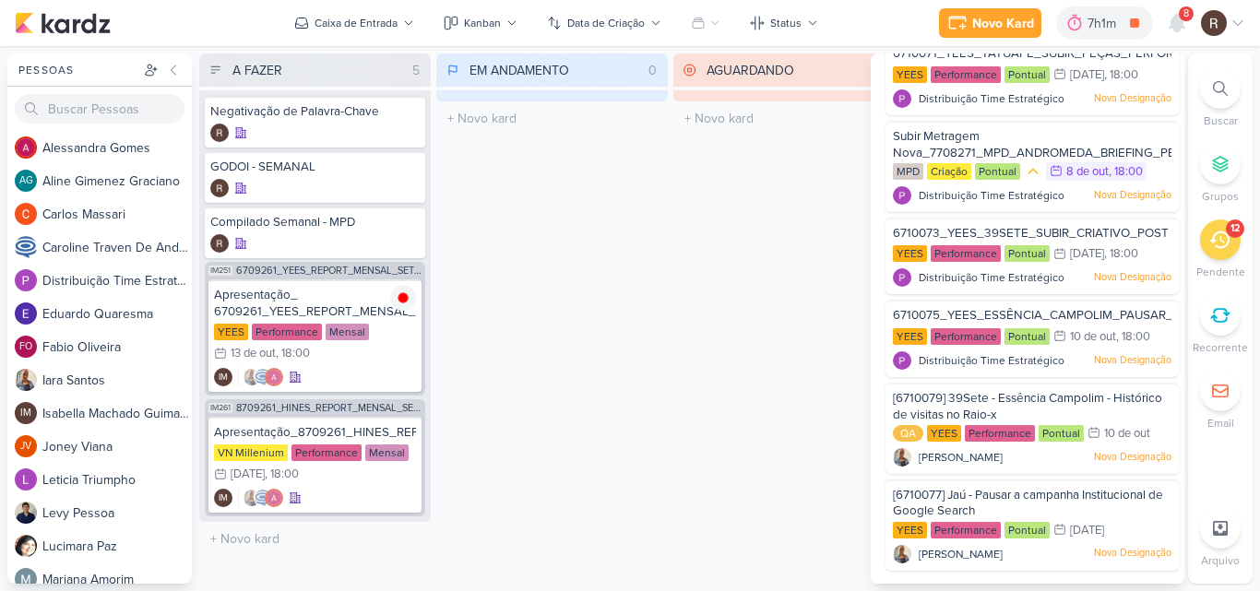
click at [731, 371] on div "AGUARDANDO 0 Mover Para Esquerda Mover Para Direita [GEOGRAPHIC_DATA] O título …" at bounding box center [790, 319] width 232 height 531
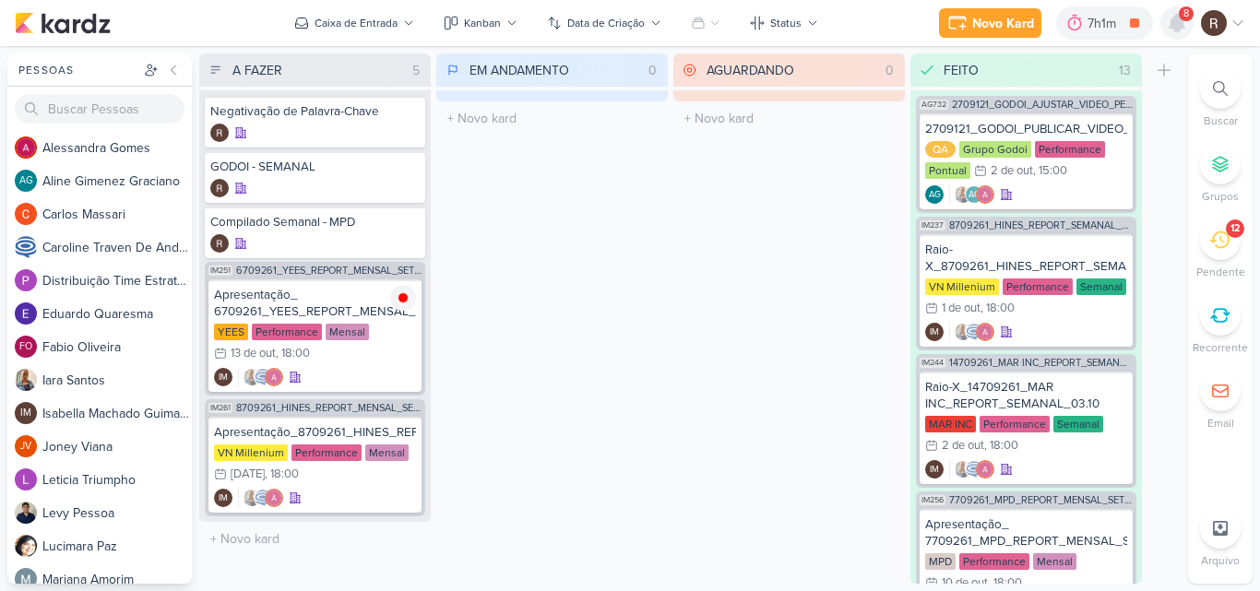
click at [1172, 28] on icon at bounding box center [1177, 23] width 15 height 17
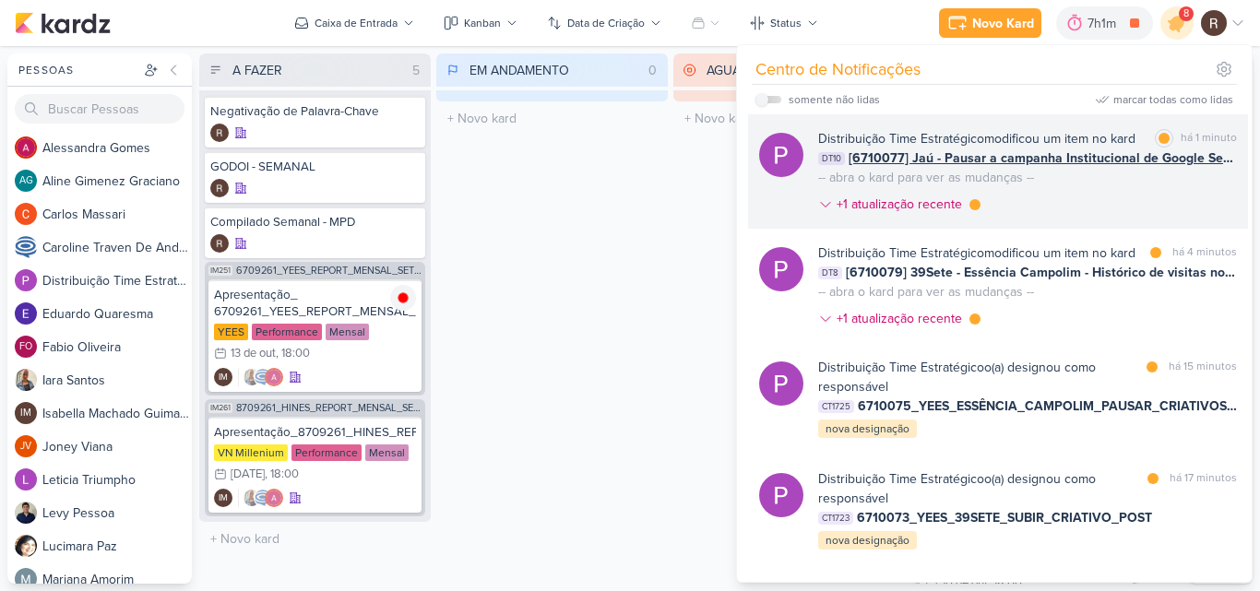
click at [1055, 179] on div "Distribuição Time Estratégico modificou um item no kard marcar como lida há 1 m…" at bounding box center [1027, 175] width 419 height 92
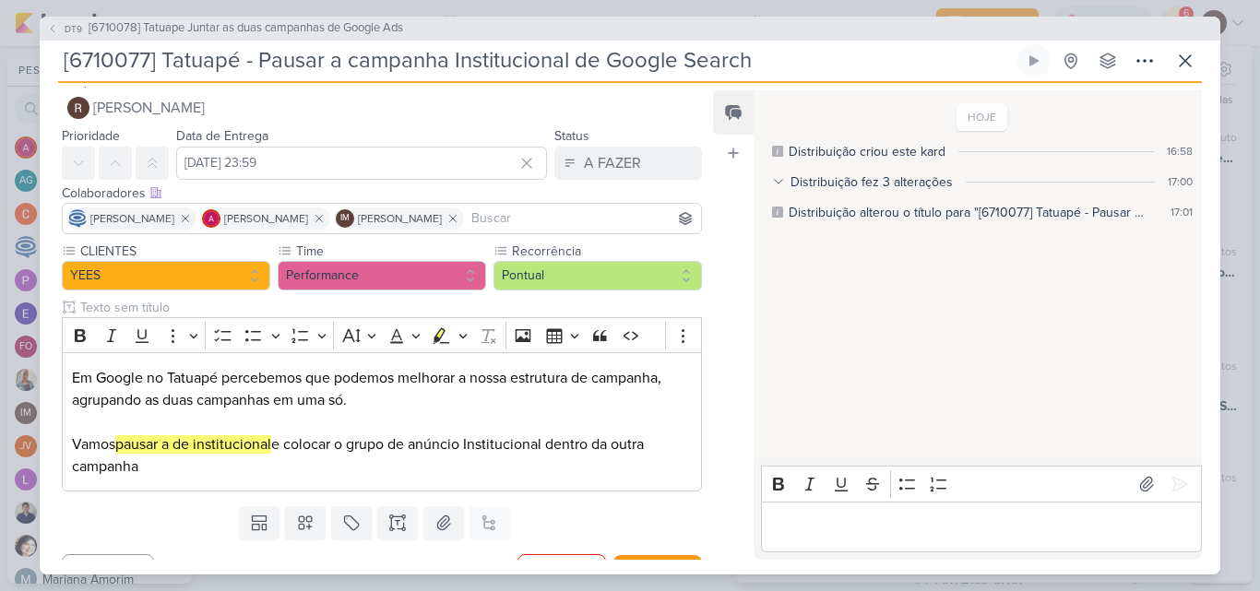
scroll to position [0, 0]
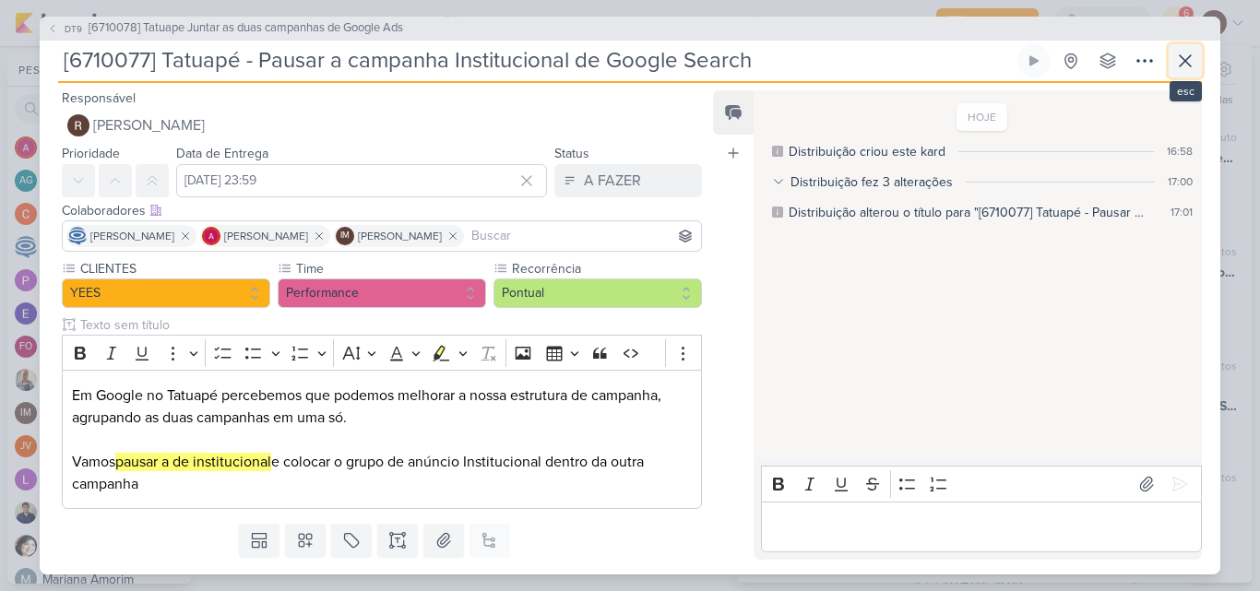
click at [1181, 62] on icon at bounding box center [1185, 61] width 22 height 22
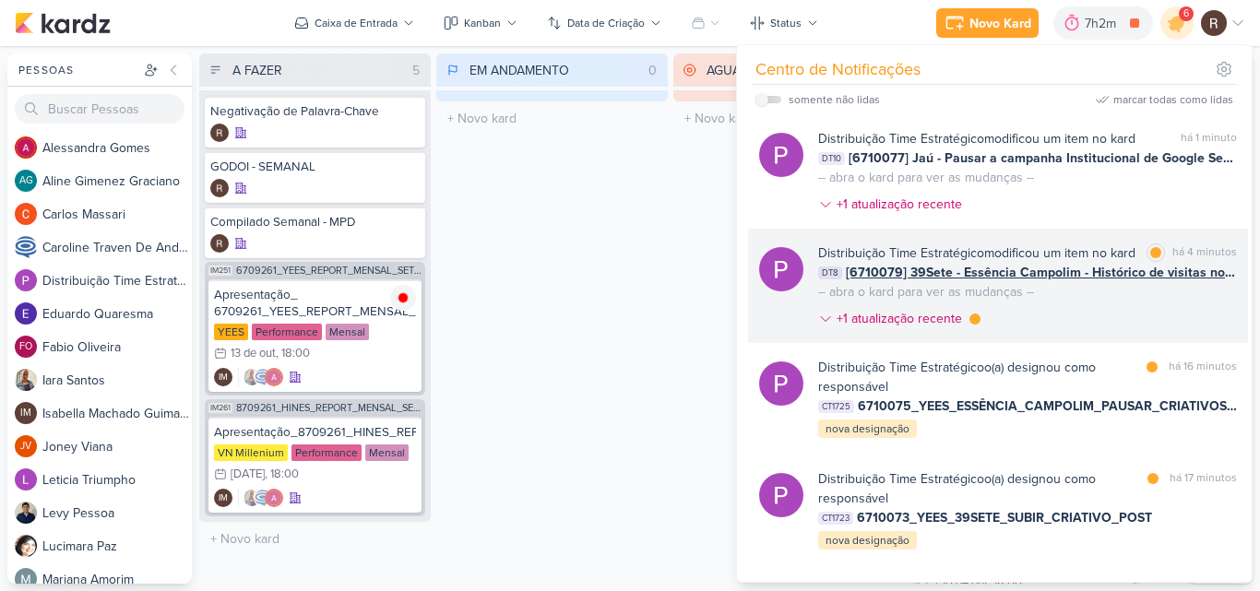
click at [1017, 333] on div "Distribuição Time Estratégico modificou um item no kard marcar como lida há 4 m…" at bounding box center [1027, 290] width 419 height 92
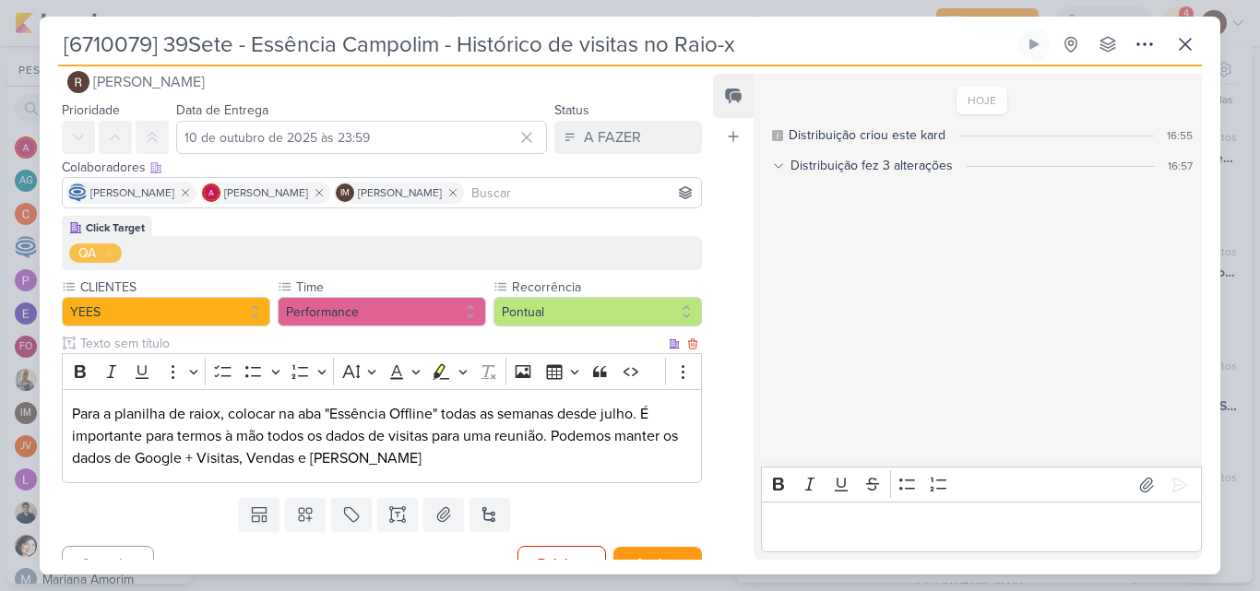
scroll to position [53, 0]
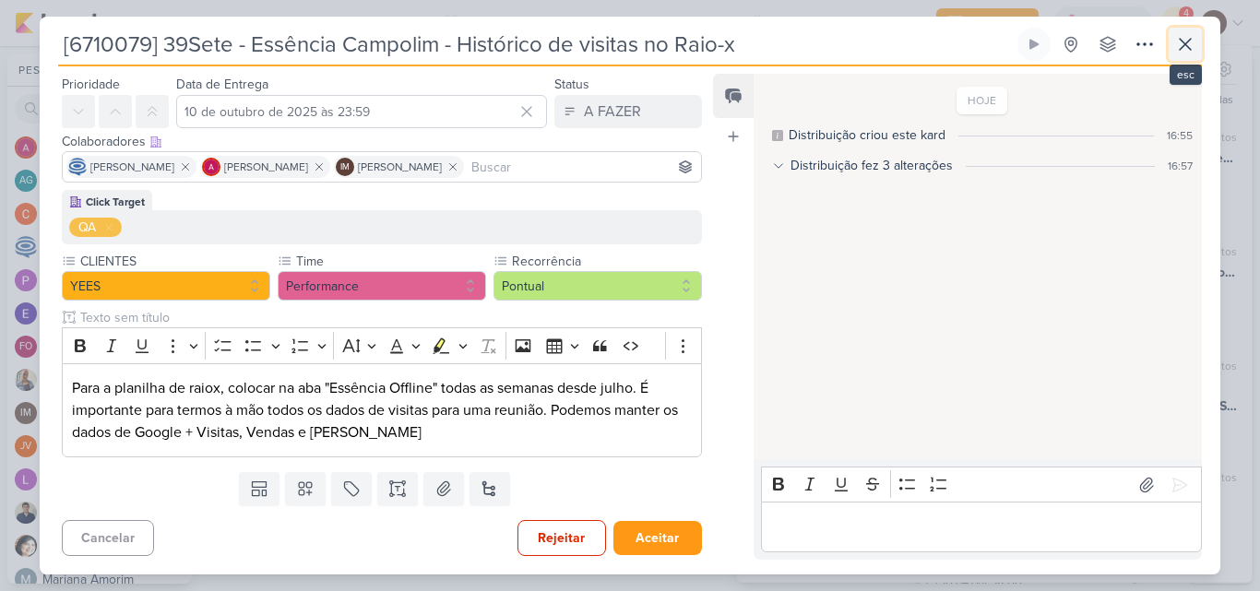
click at [1193, 42] on icon at bounding box center [1185, 44] width 22 height 22
